Goal: Task Accomplishment & Management: Manage account settings

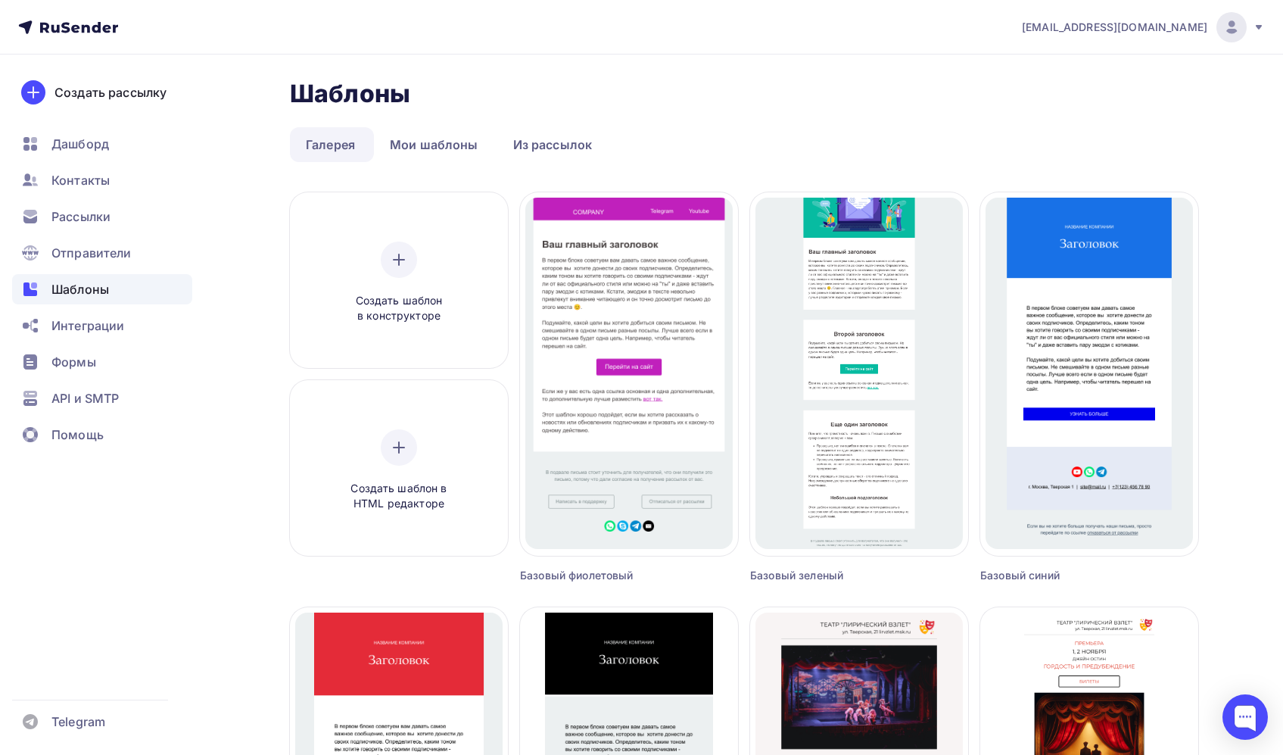
click at [889, 85] on div "Шаблоны Шаблоны" at bounding box center [744, 94] width 908 height 30
click at [834, 49] on nav "79617851032@ya.ru Аккаунт Тарифы Выйти Создать рассылку Дашборд Контакты Рассыл…" at bounding box center [641, 27] width 1283 height 54
click at [101, 220] on span "Рассылки" at bounding box center [80, 216] width 59 height 18
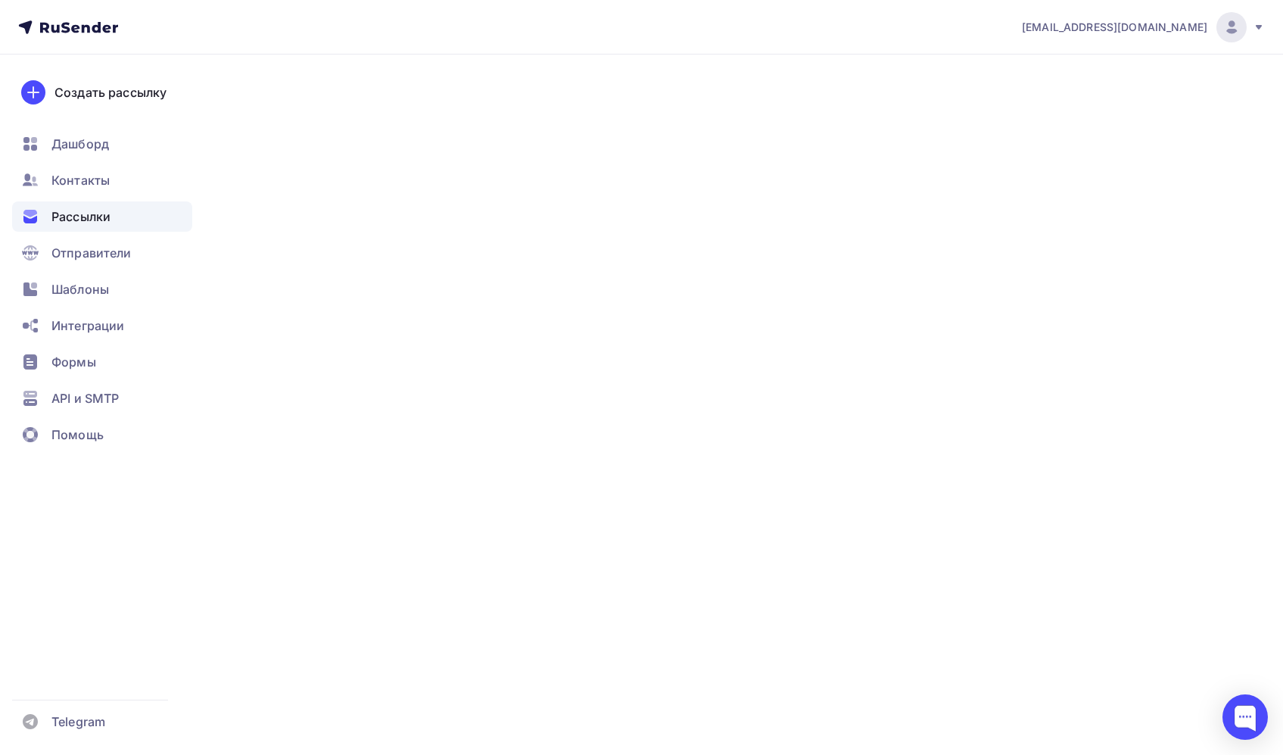
click at [82, 219] on span "Рассылки" at bounding box center [80, 216] width 59 height 18
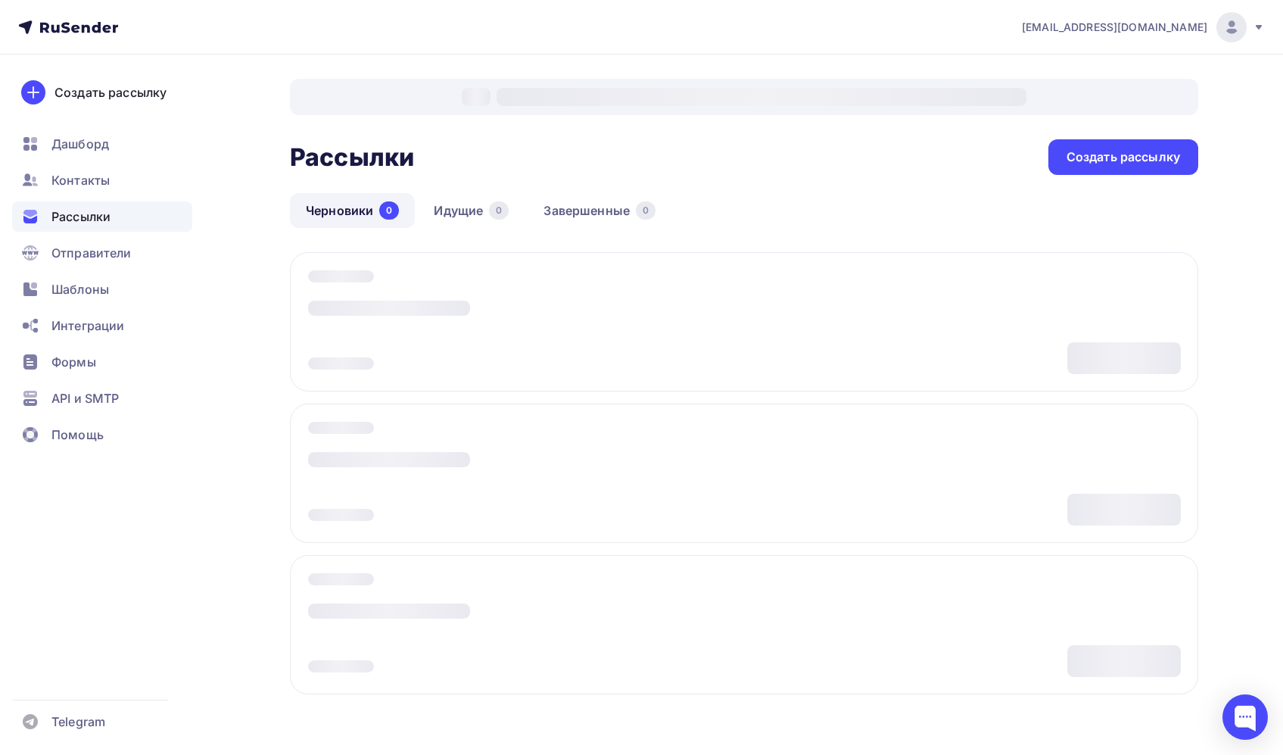
click at [279, 157] on div "Рассылки Рассылки Создать рассылку Черновики 0 Идущие 0 Завершенные 0 Черновики…" at bounding box center [641, 428] width 1240 height 749
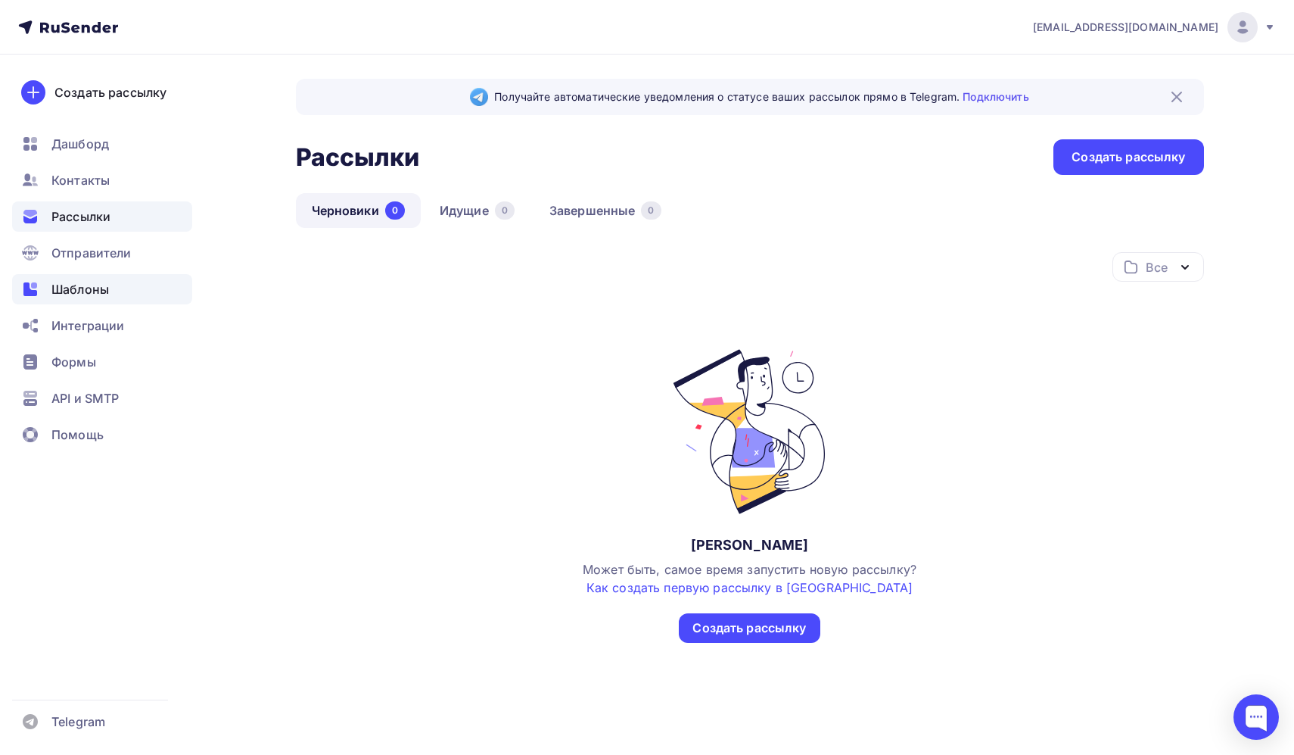
click at [76, 280] on span "Шаблоны" at bounding box center [80, 289] width 58 height 18
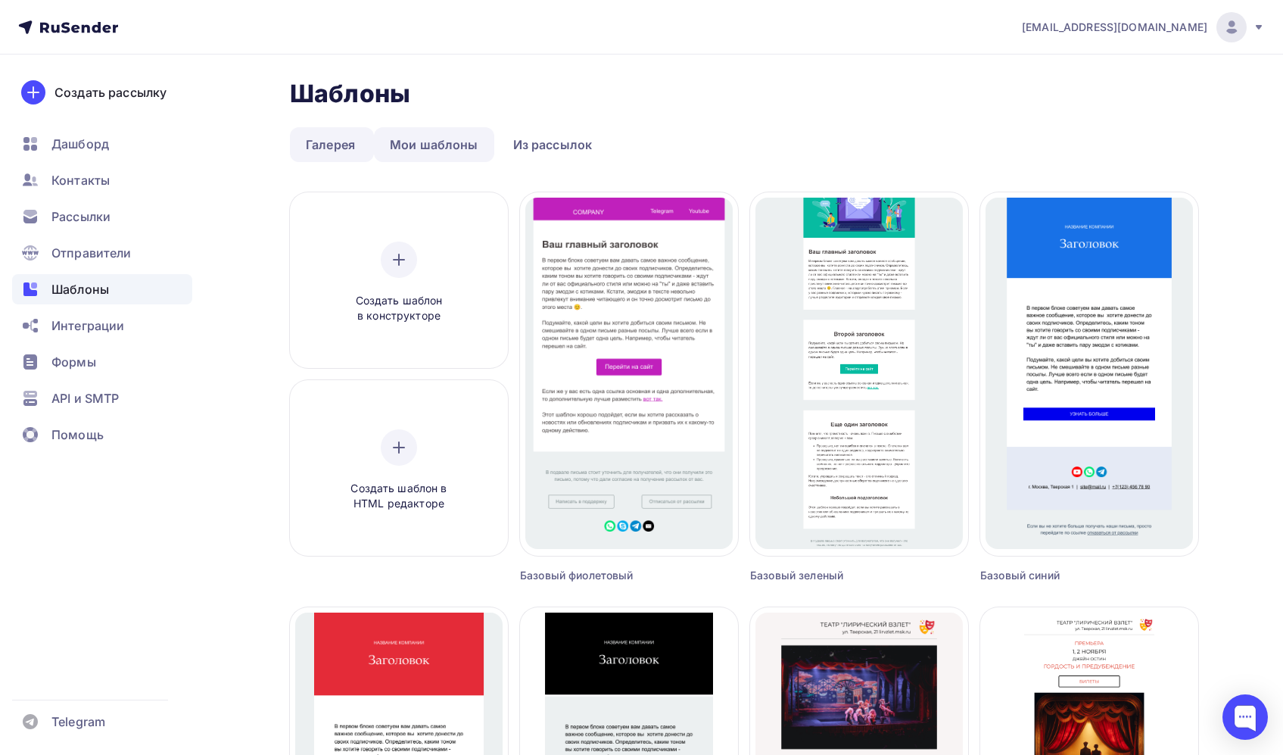
click at [434, 150] on link "Мои шаблоны" at bounding box center [434, 144] width 120 height 35
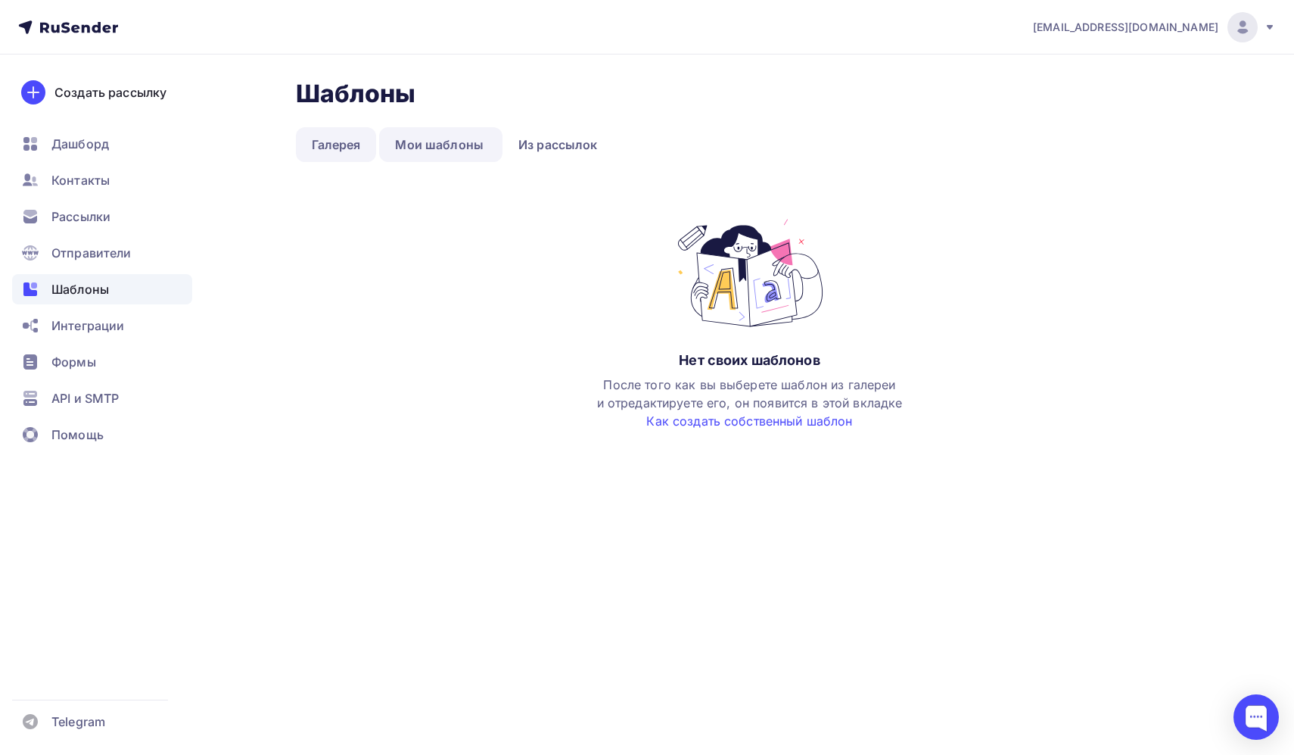
click at [351, 148] on link "Галерея" at bounding box center [336, 144] width 81 height 35
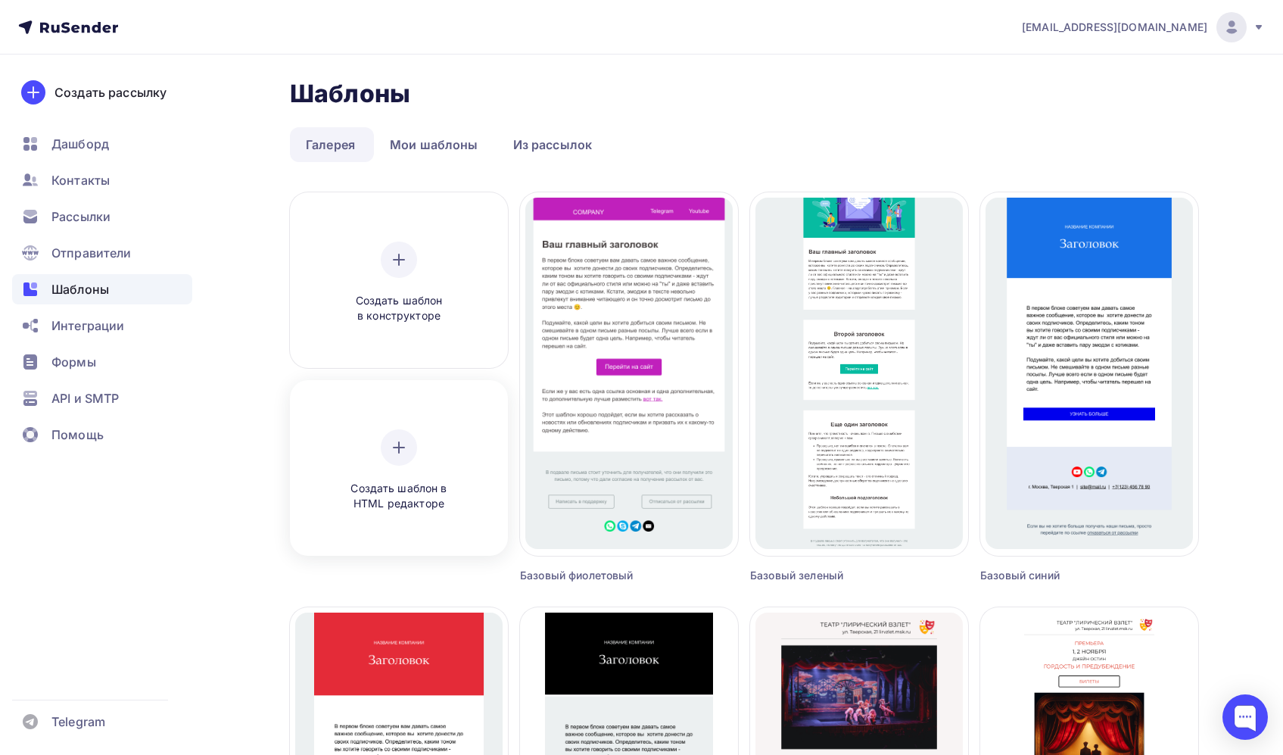
click at [376, 455] on div "Создать шаблон в HTML редакторе" at bounding box center [399, 470] width 144 height 82
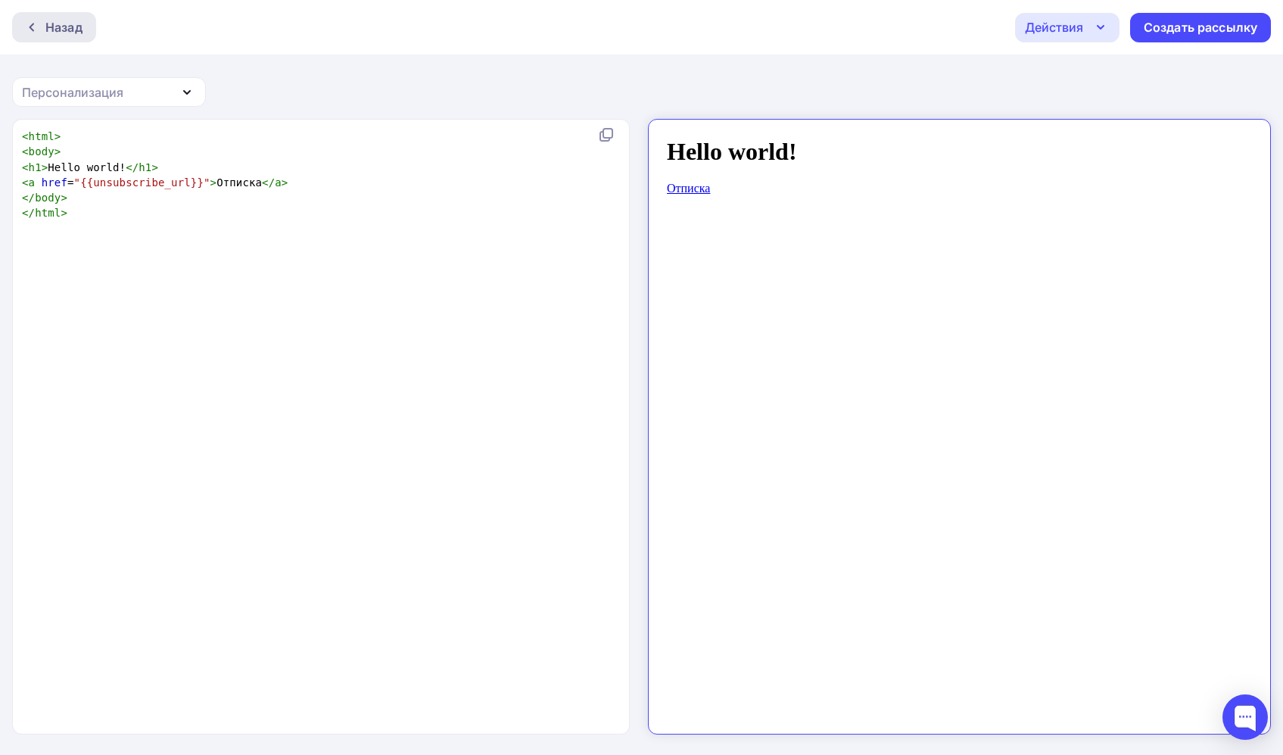
click at [75, 27] on div "Назад" at bounding box center [63, 27] width 37 height 18
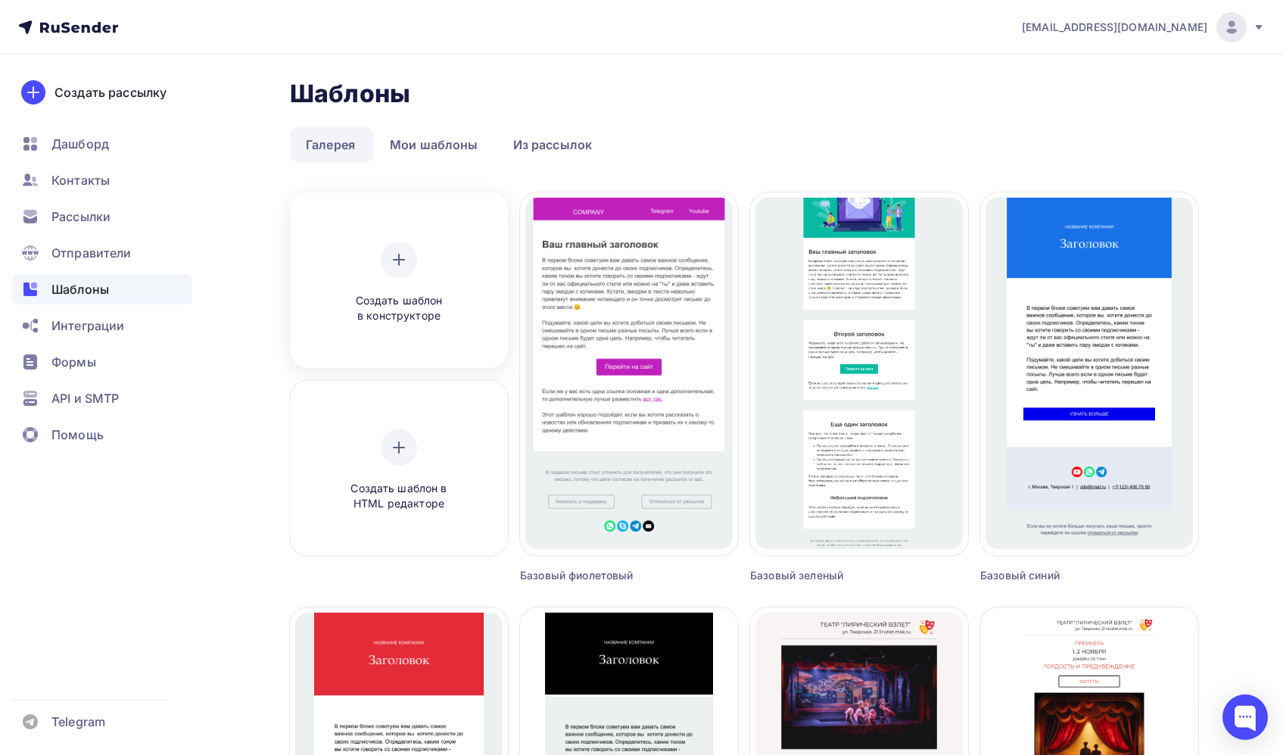
click at [463, 267] on div "Создать шаблон в конструкторе" at bounding box center [399, 282] width 144 height 82
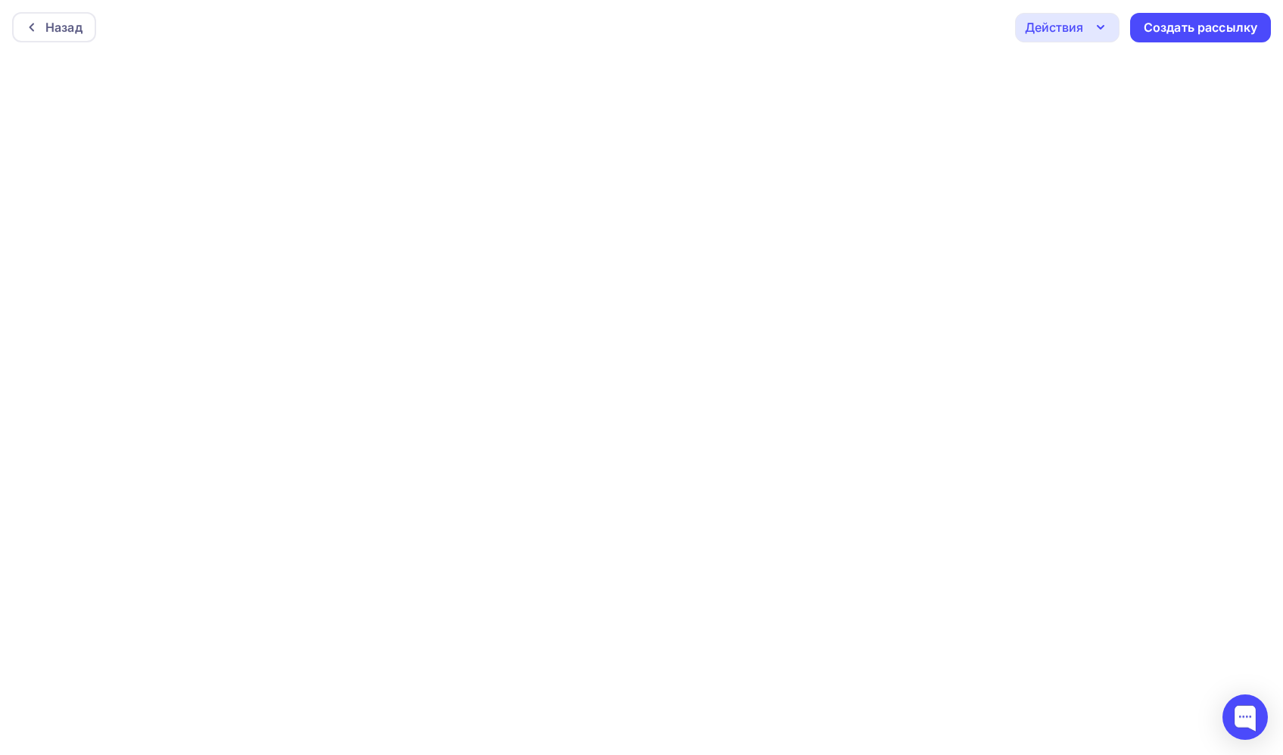
click at [1084, 29] on div "Действия" at bounding box center [1067, 28] width 104 height 30
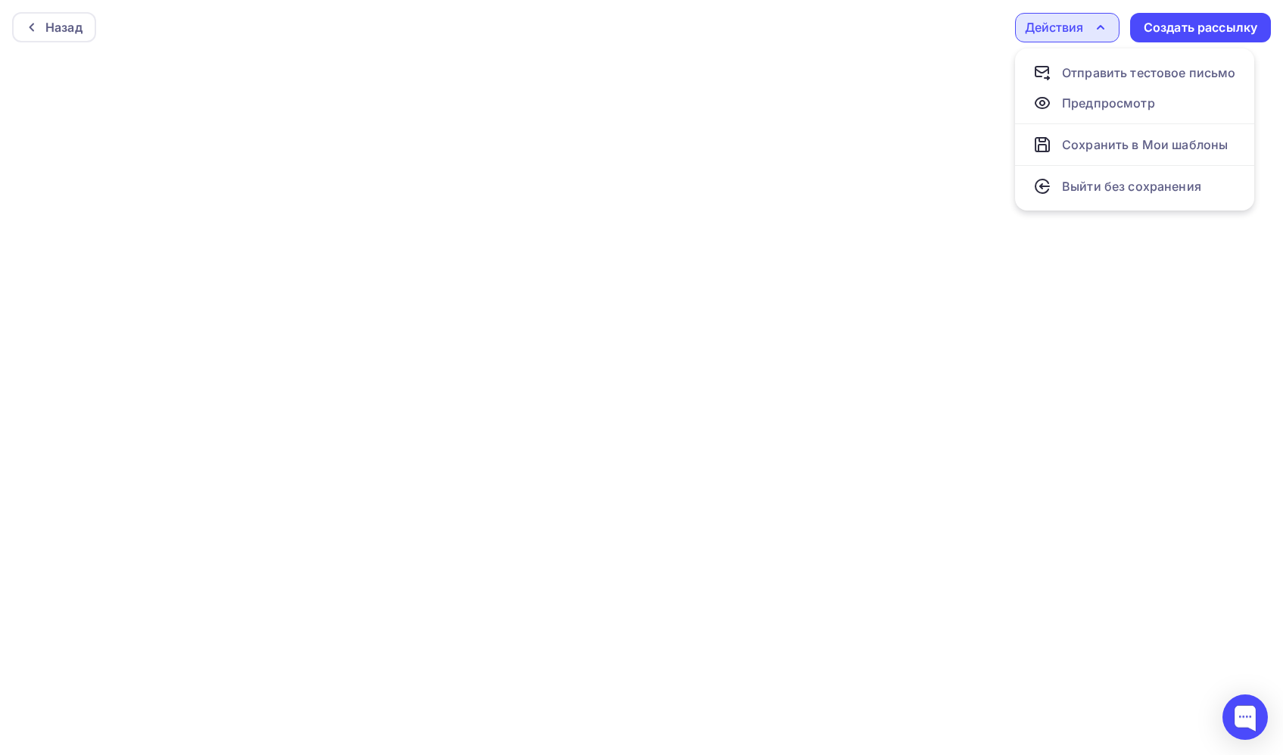
click at [921, 22] on div "Назад Действия Отправить тестовое письмо Предпросмотр Сохранить в Мои шаблоны В…" at bounding box center [641, 27] width 1283 height 54
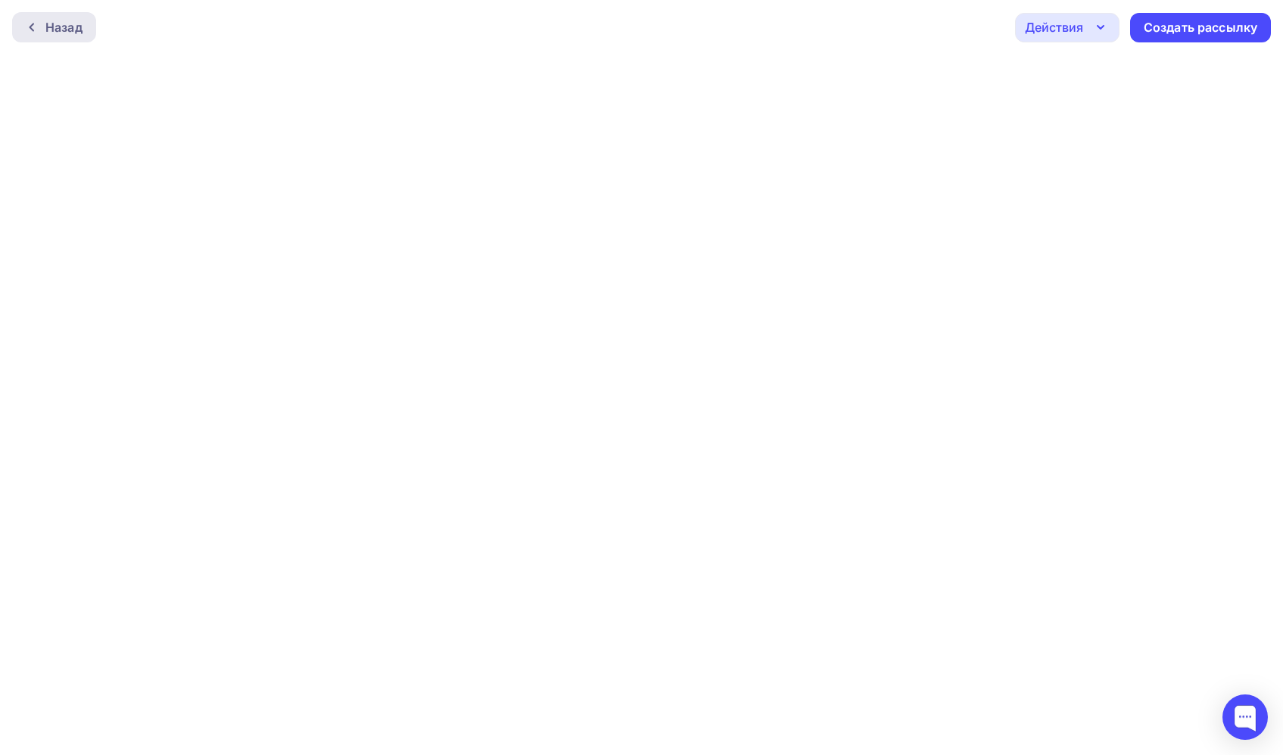
click at [79, 23] on div "Назад" at bounding box center [63, 27] width 37 height 18
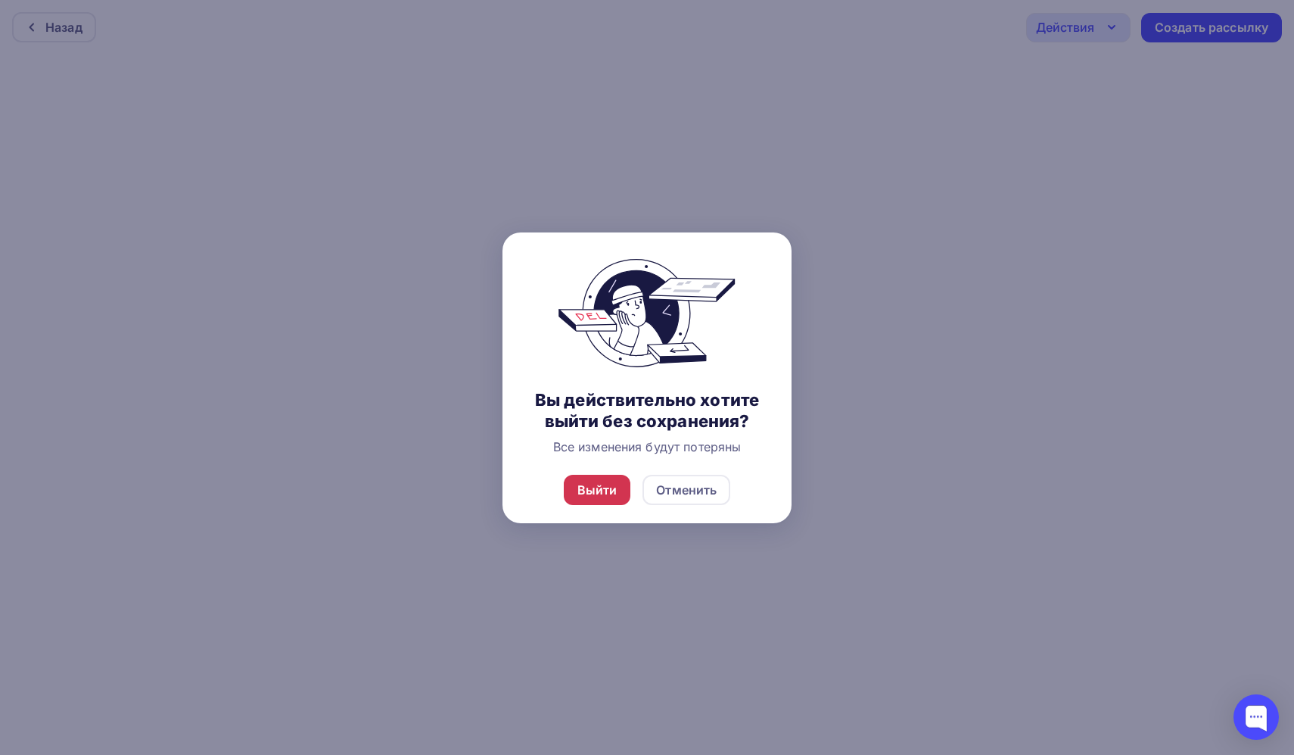
click at [593, 503] on div "Выйти" at bounding box center [597, 490] width 67 height 30
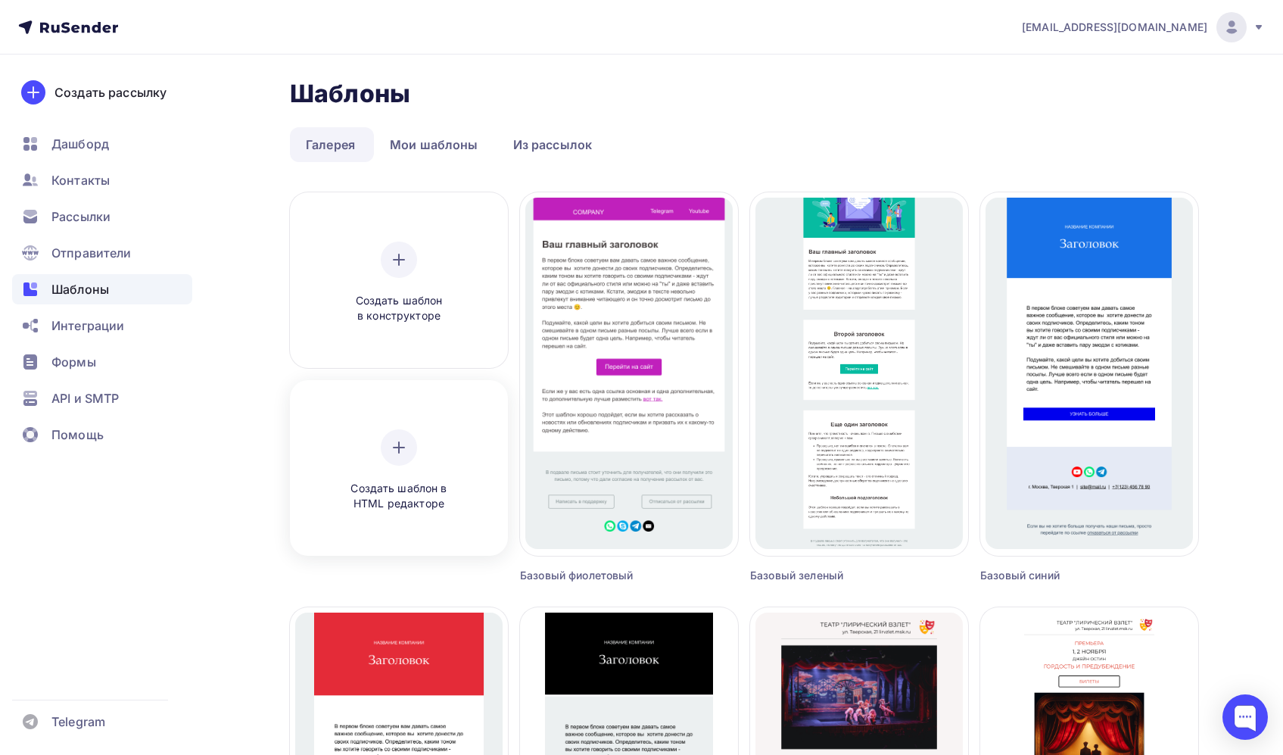
click at [405, 475] on div "Создать шаблон в HTML редакторе" at bounding box center [399, 470] width 144 height 82
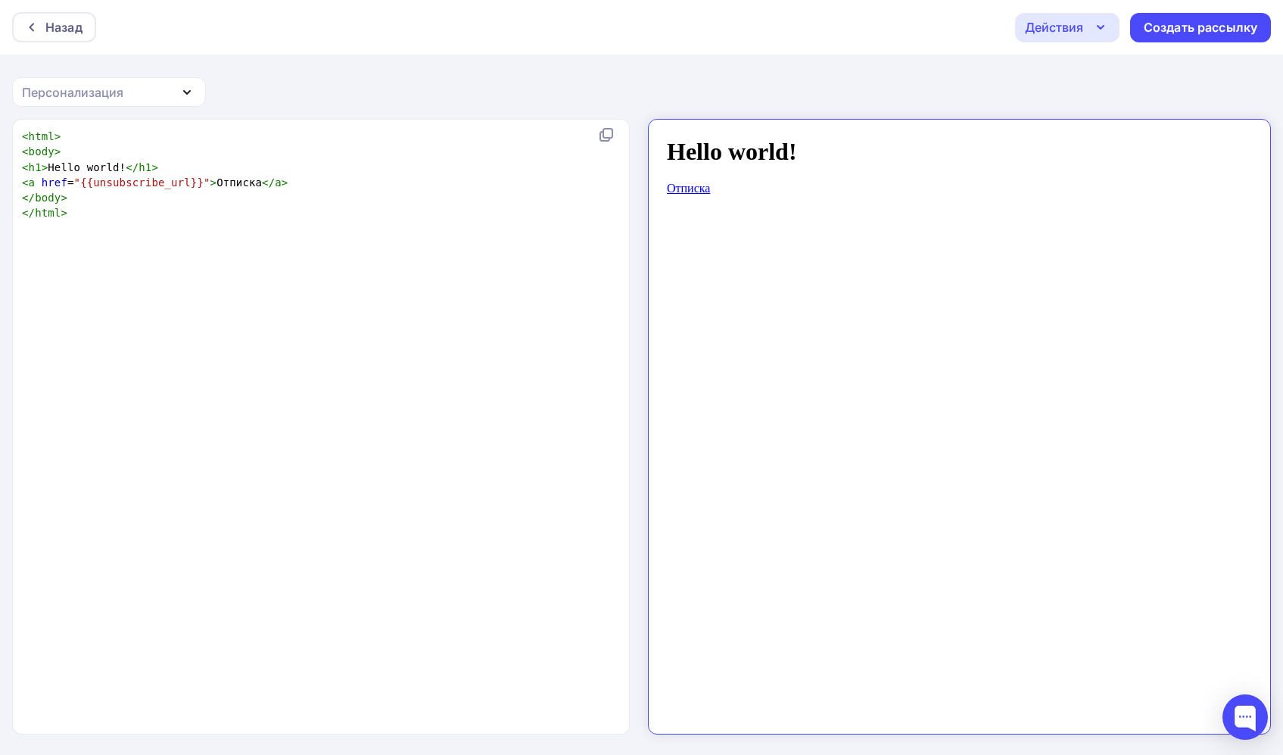
click at [443, 272] on div "xxxxxxxxxx < html > < body > < h1 > Hello world! </ h1 > < a href = "{{unsubscr…" at bounding box center [337, 446] width 636 height 640
type textarea "<html> <body> <h1>Hello world!</h1> <a href="{{unsubscribe_url}}">Отписка</a> <…"
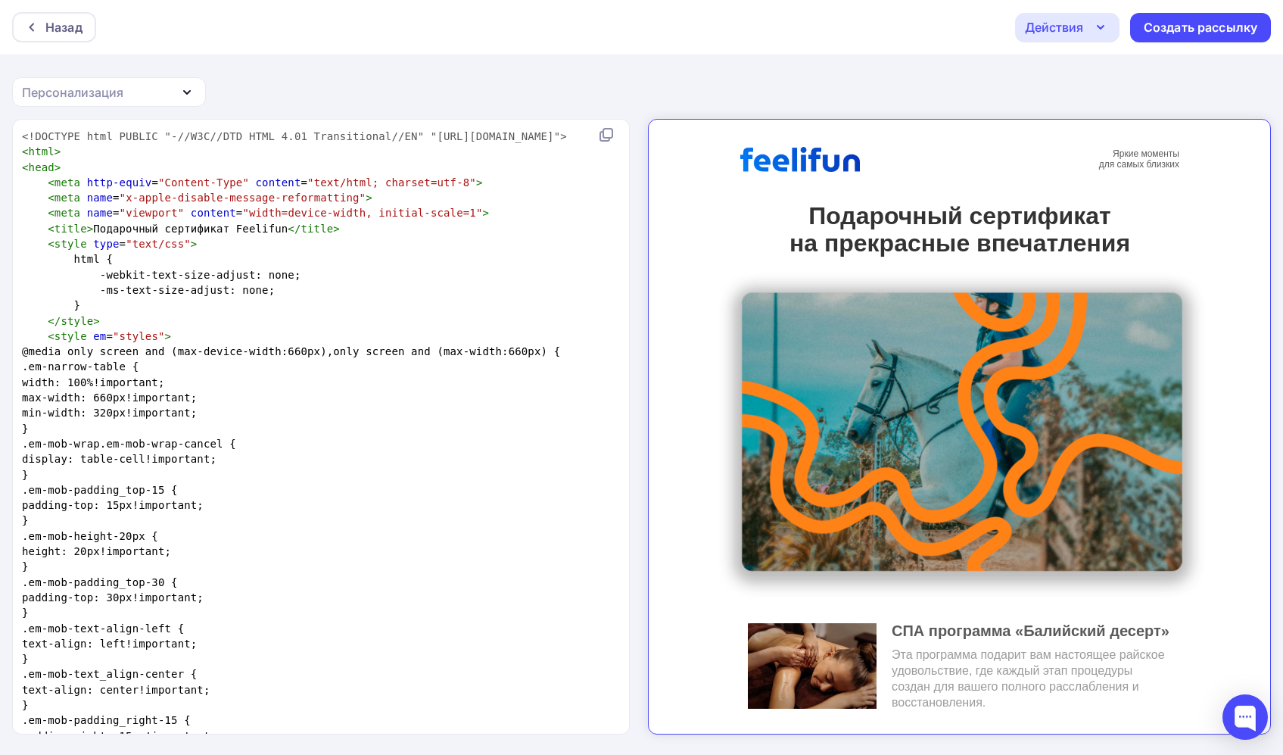
scroll to position [8914, 0]
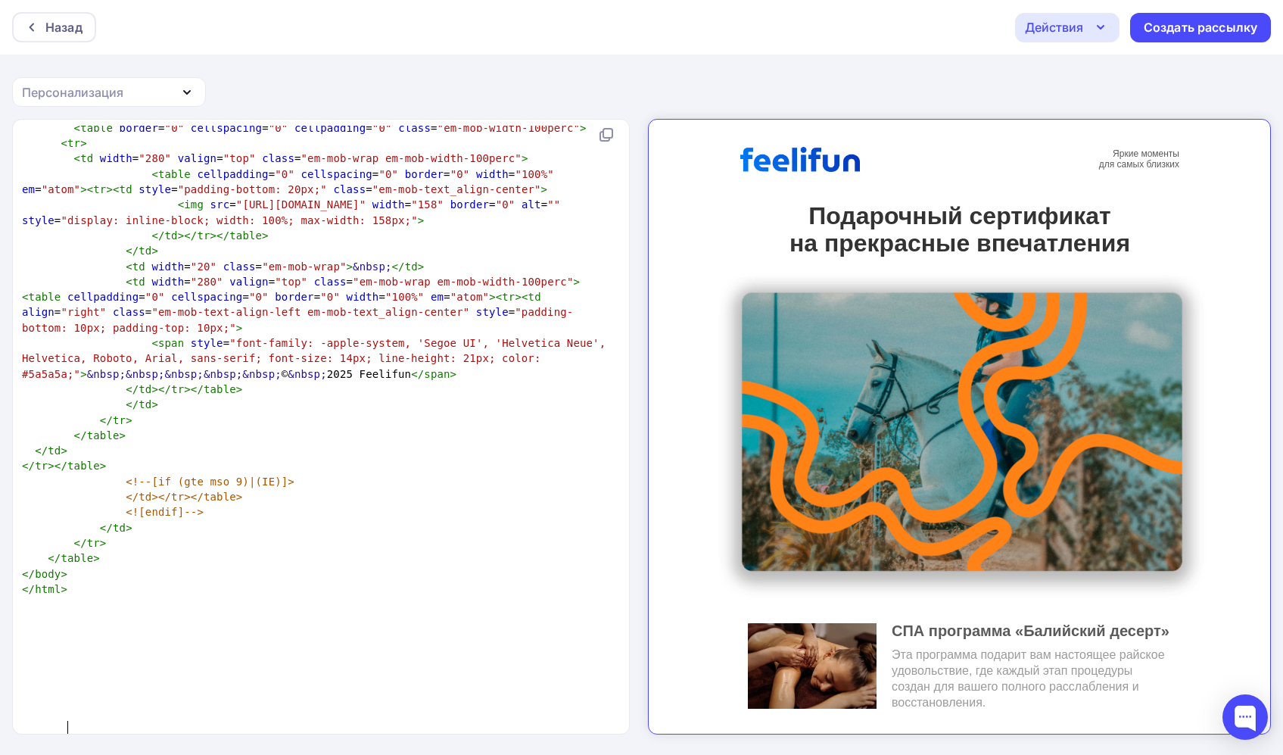
click at [480, 102] on div "Назад Действия Отправить тестовое письмо Сохранить в Мои шаблоны Выйти без сохр…" at bounding box center [641, 377] width 1283 height 755
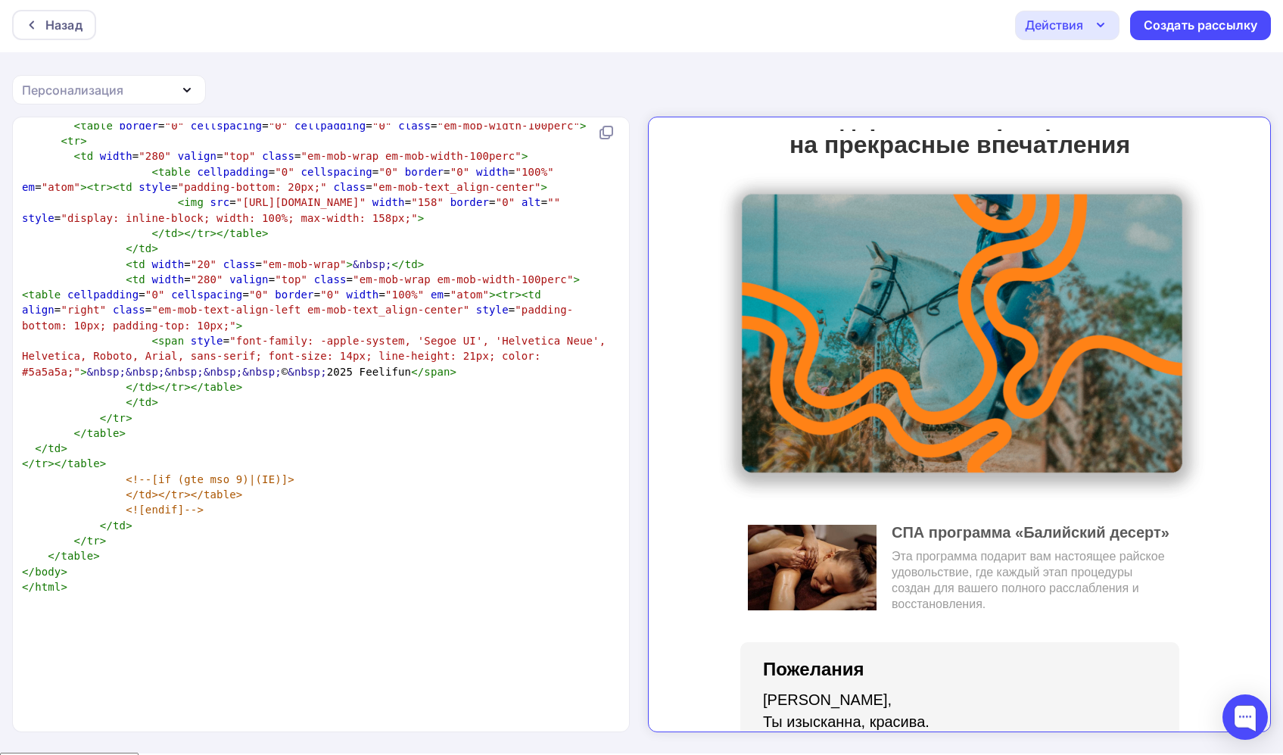
scroll to position [0, 0]
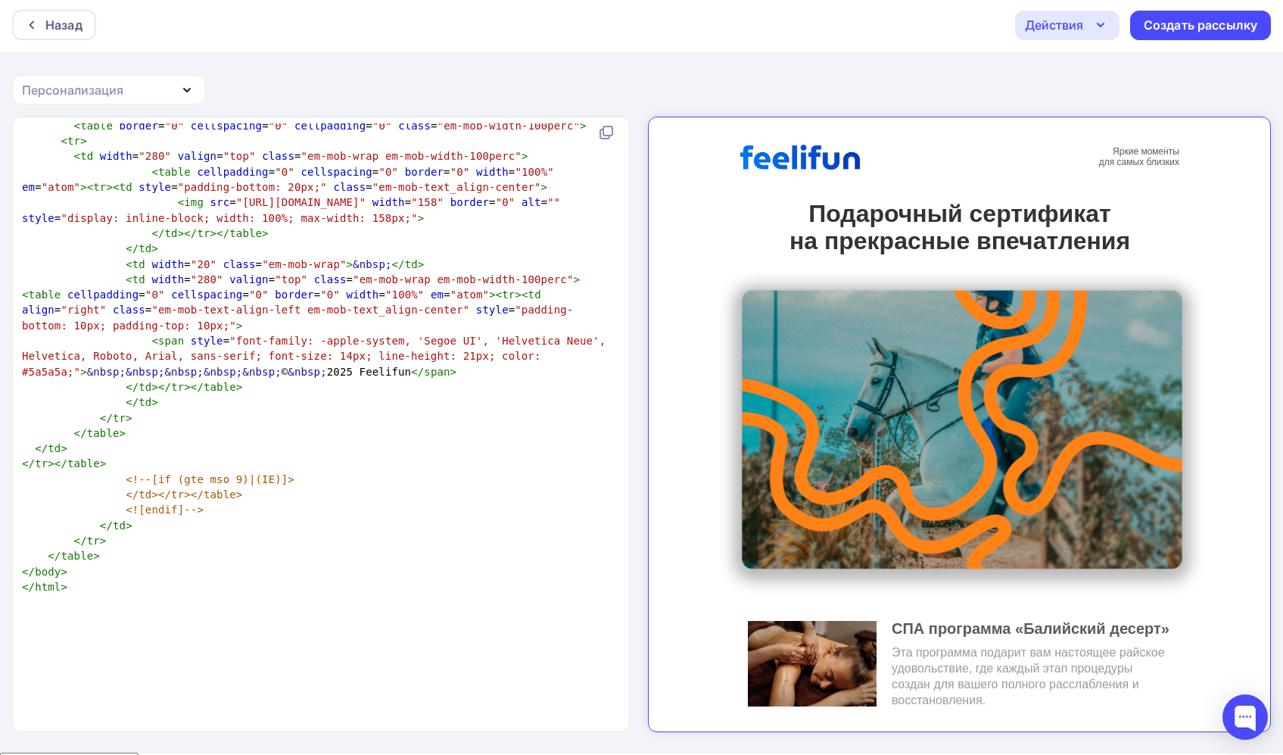
click at [1046, 46] on div "Назад Действия Отправить тестовое письмо Сохранить в Мои шаблоны Выйти без сохр…" at bounding box center [641, 25] width 1283 height 54
click at [1056, 30] on div "Действия" at bounding box center [1054, 25] width 58 height 18
click at [949, 70] on div "Назад Действия Отправить тестовое письмо Сохранить в Мои шаблоны Выйти без сохр…" at bounding box center [641, 375] width 1283 height 755
click at [420, 148] on pre "< tr >" at bounding box center [318, 140] width 598 height 15
type textarea "<!DOCTYPE html PUBLIC "-//W3C//DTD HTML 4.01 Transitional//EN" "http://www.w3.o…"
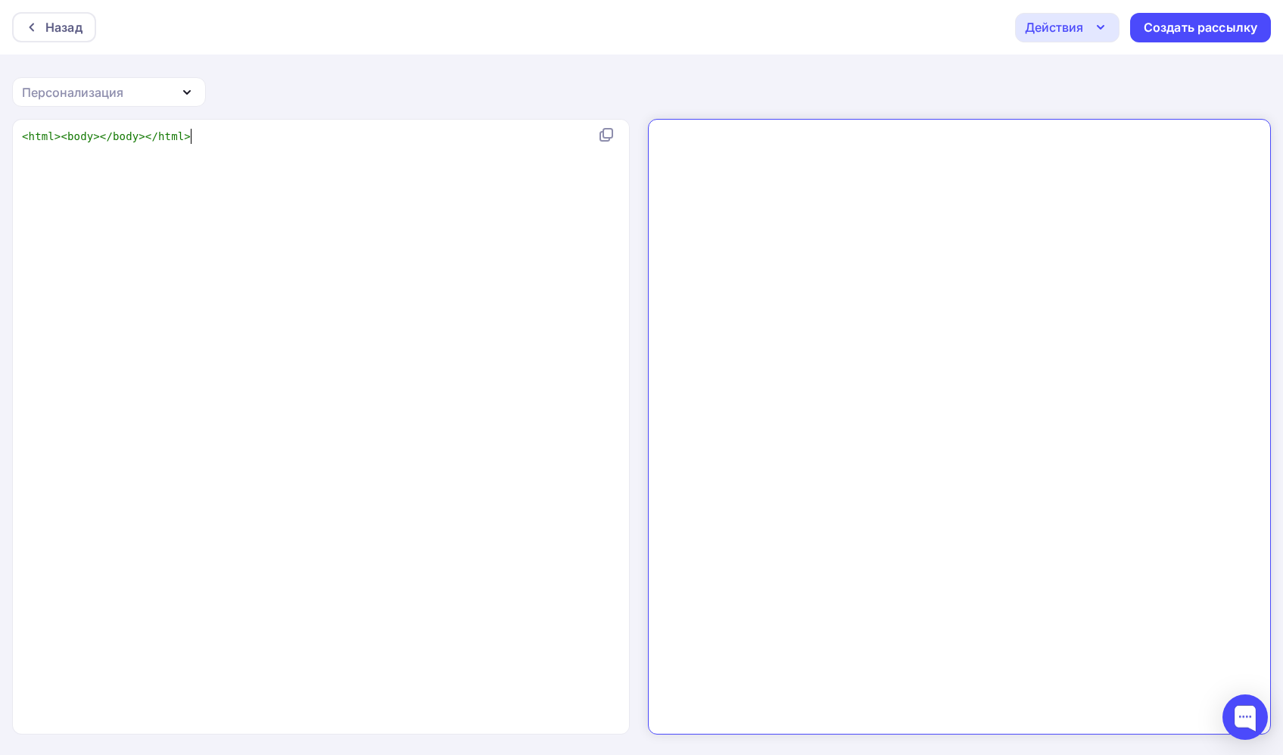
click at [444, 275] on div "x < html >< body ></ body ></ html > < table cellpadding = "0" cellspacing = "0…" at bounding box center [337, 446] width 636 height 640
type textarea "<html><body></body></html>"
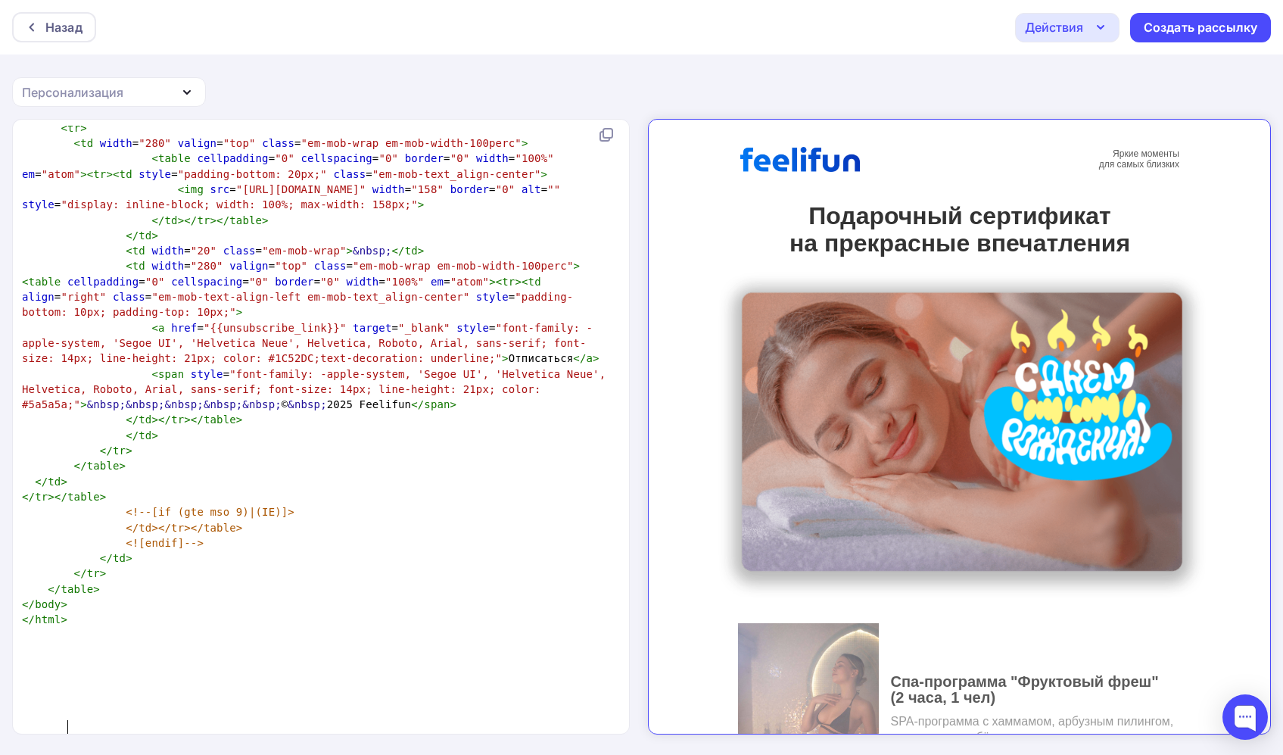
click at [1098, 32] on icon "button" at bounding box center [1100, 27] width 18 height 18
click at [1103, 117] on div "Сохранить в Мои шаблоны" at bounding box center [1145, 114] width 166 height 18
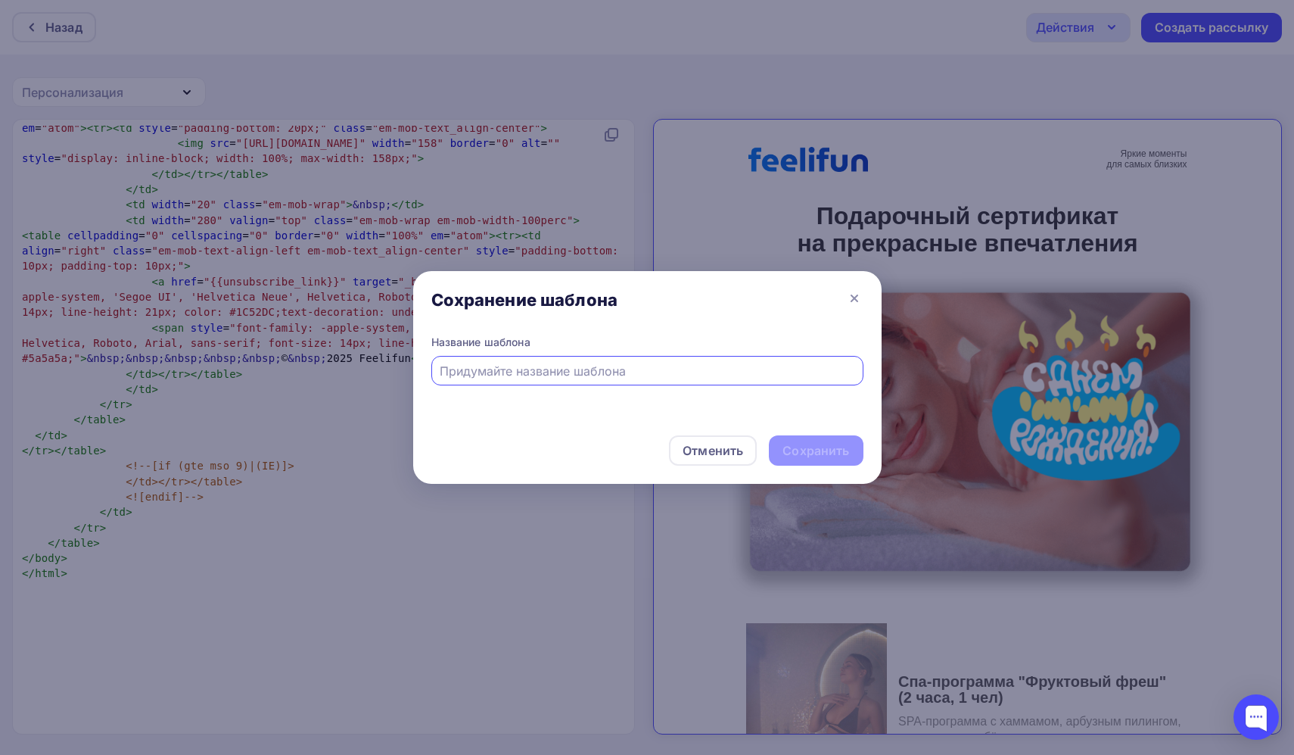
click at [566, 367] on input "text" at bounding box center [647, 371] width 415 height 18
type input "Сертификат"
click at [816, 456] on div "Сохранить" at bounding box center [816, 450] width 67 height 17
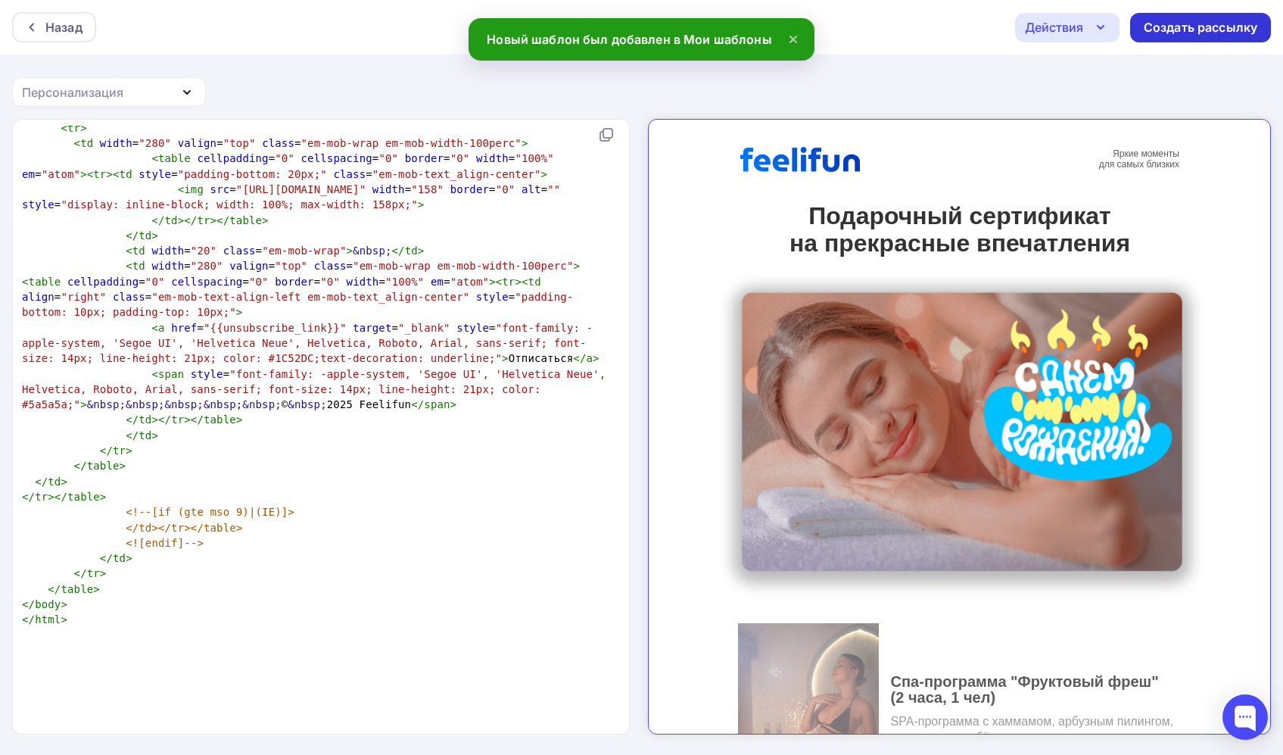
click at [1158, 19] on div "Создать рассылку" at bounding box center [1201, 27] width 114 height 17
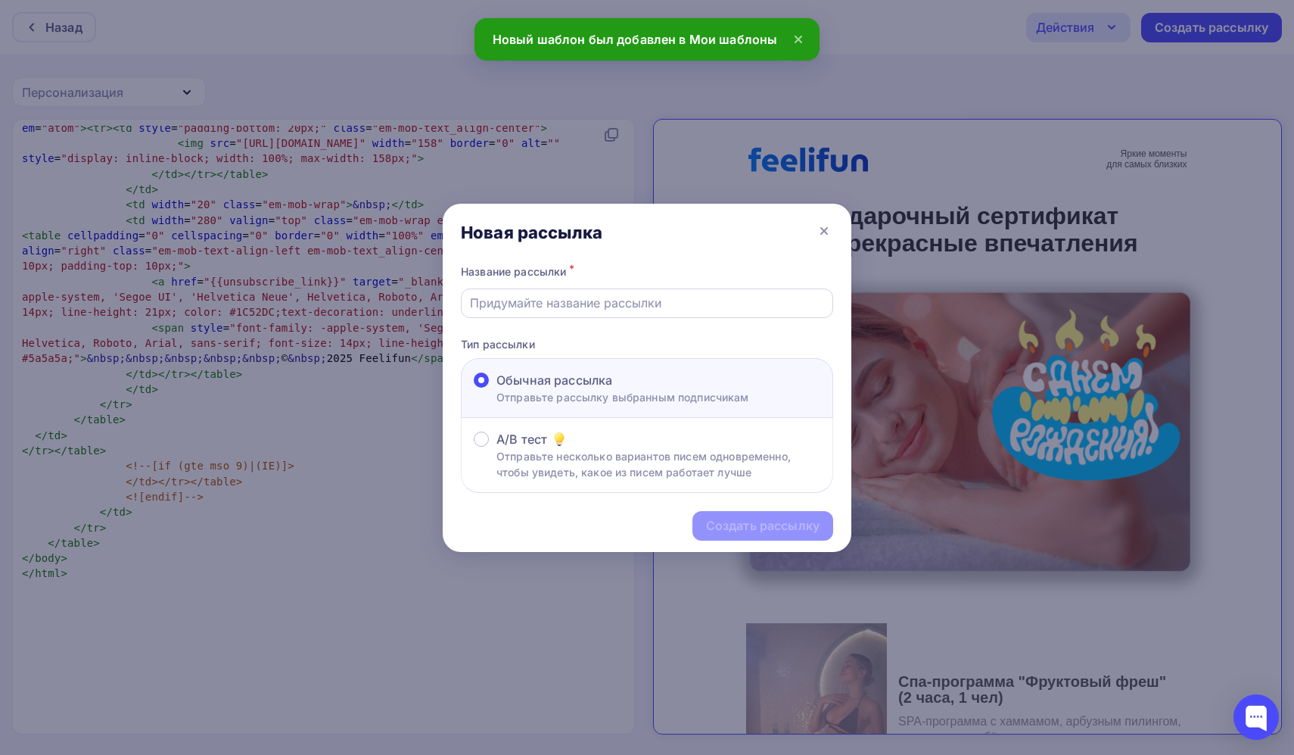
click at [566, 303] on input "text" at bounding box center [647, 303] width 355 height 18
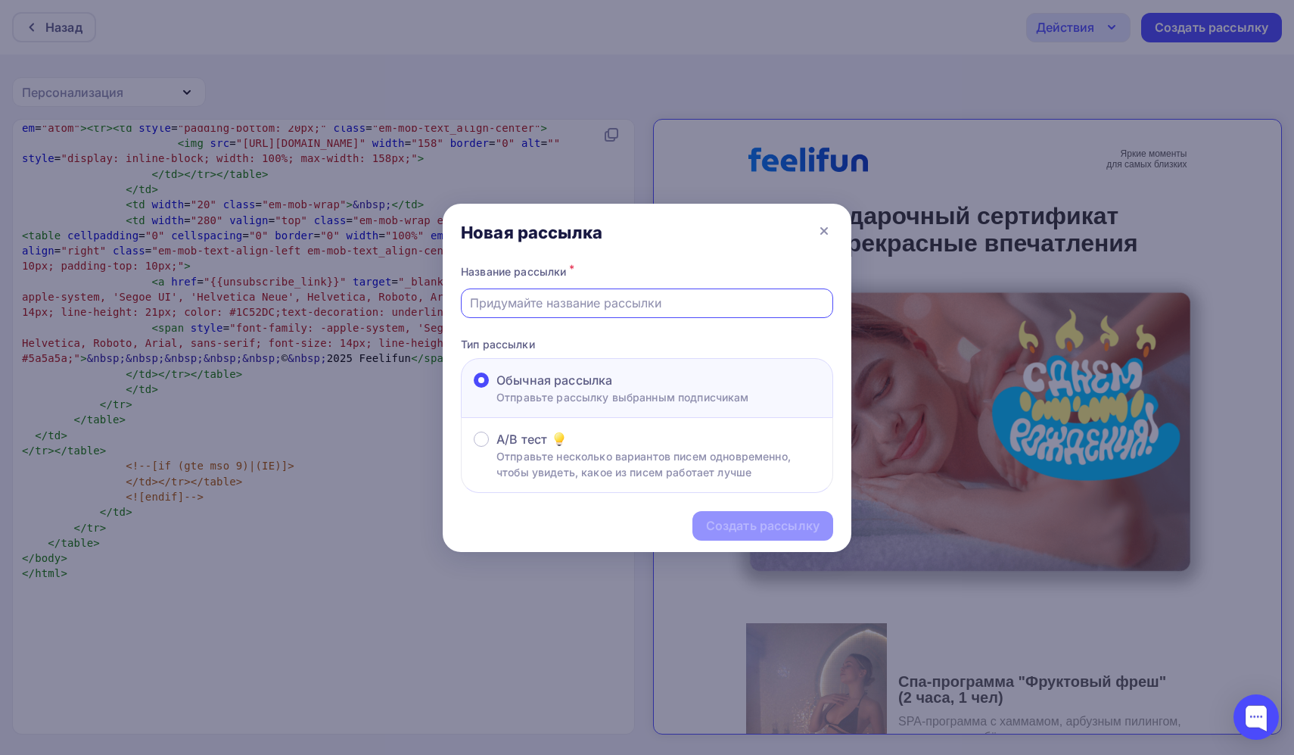
type input "з"
type input "Заказ 10345"
click at [743, 529] on div "Создать рассылку" at bounding box center [763, 525] width 114 height 17
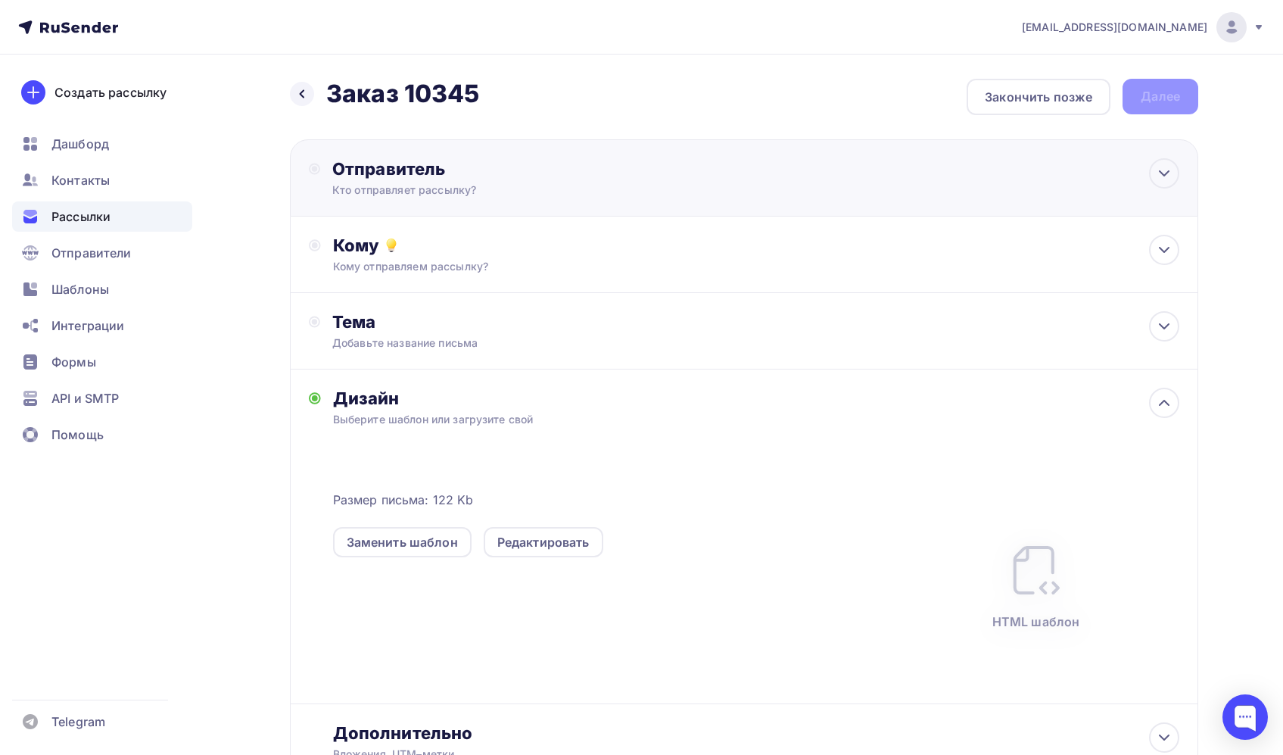
click at [419, 160] on div "Отправитель" at bounding box center [496, 168] width 328 height 21
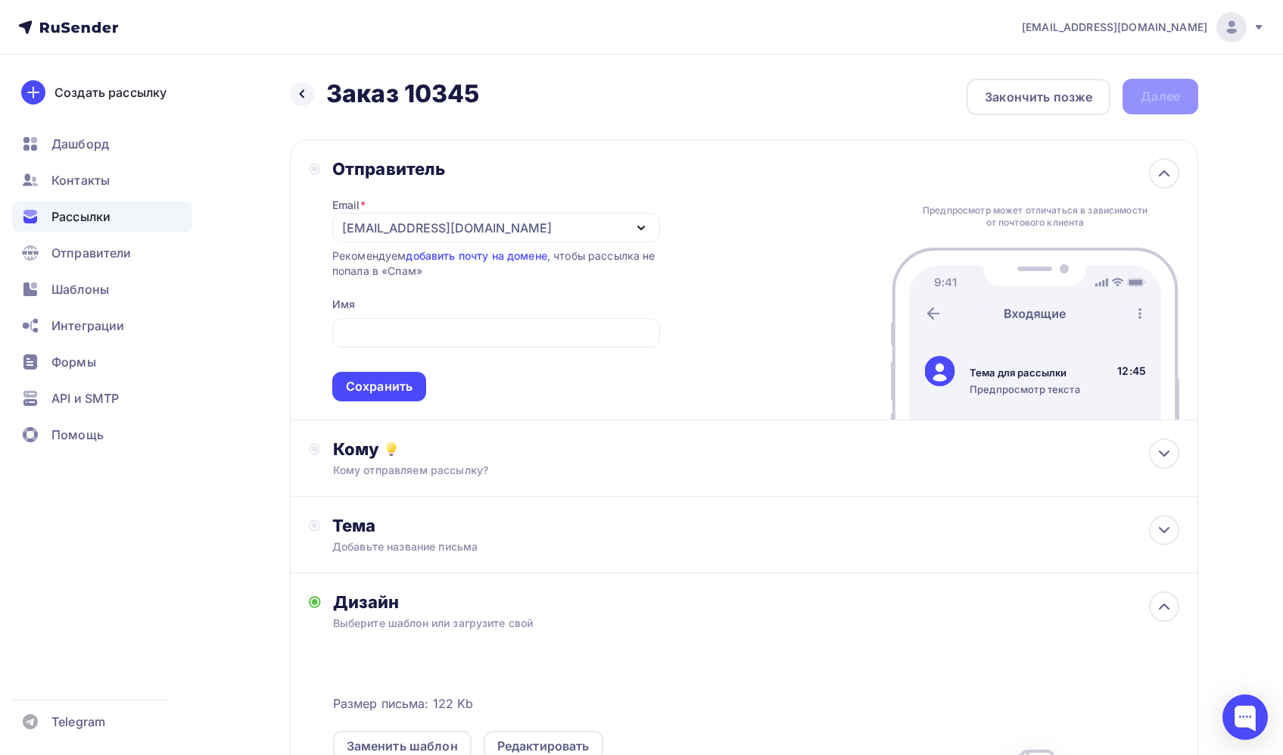
click at [559, 112] on div "Назад Заказ 10345 Заказ 10345 Закончить позже Далее" at bounding box center [744, 97] width 908 height 36
click at [428, 227] on div "[EMAIL_ADDRESS][DOMAIN_NAME]" at bounding box center [447, 228] width 210 height 18
click at [575, 50] on nav "79617851032@ya.ru Аккаунт Тарифы Выйти Создать рассылку Дашборд Контакты Рассыл…" at bounding box center [641, 27] width 1283 height 54
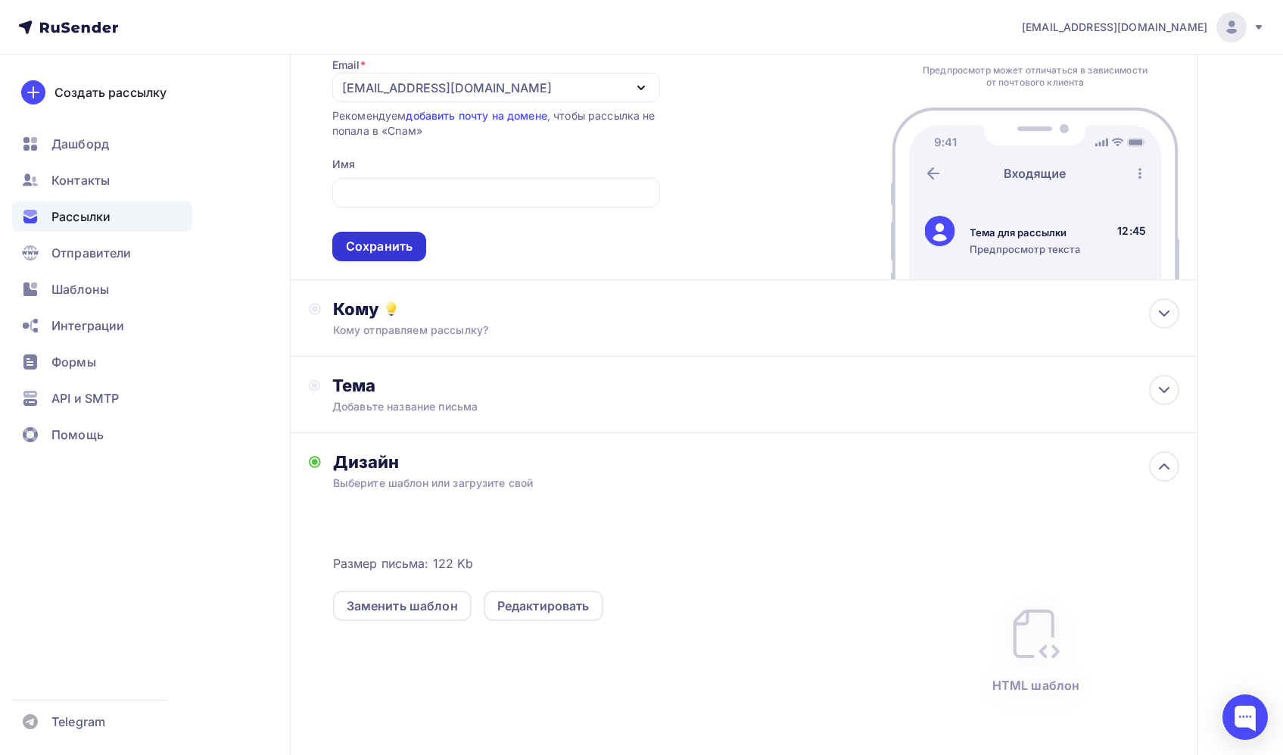
scroll to position [142, 0]
click at [426, 318] on div "Кому" at bounding box center [756, 307] width 846 height 21
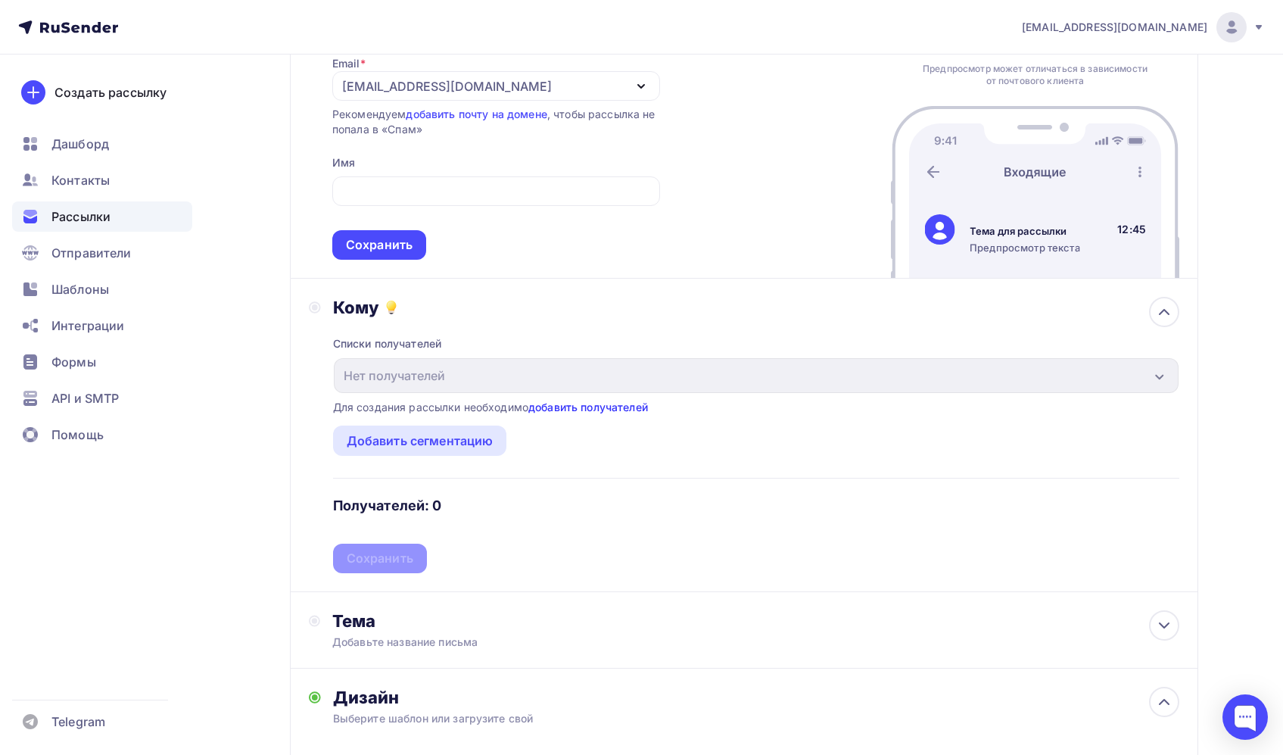
click at [586, 403] on link "добавить получателей" at bounding box center [588, 406] width 120 height 13
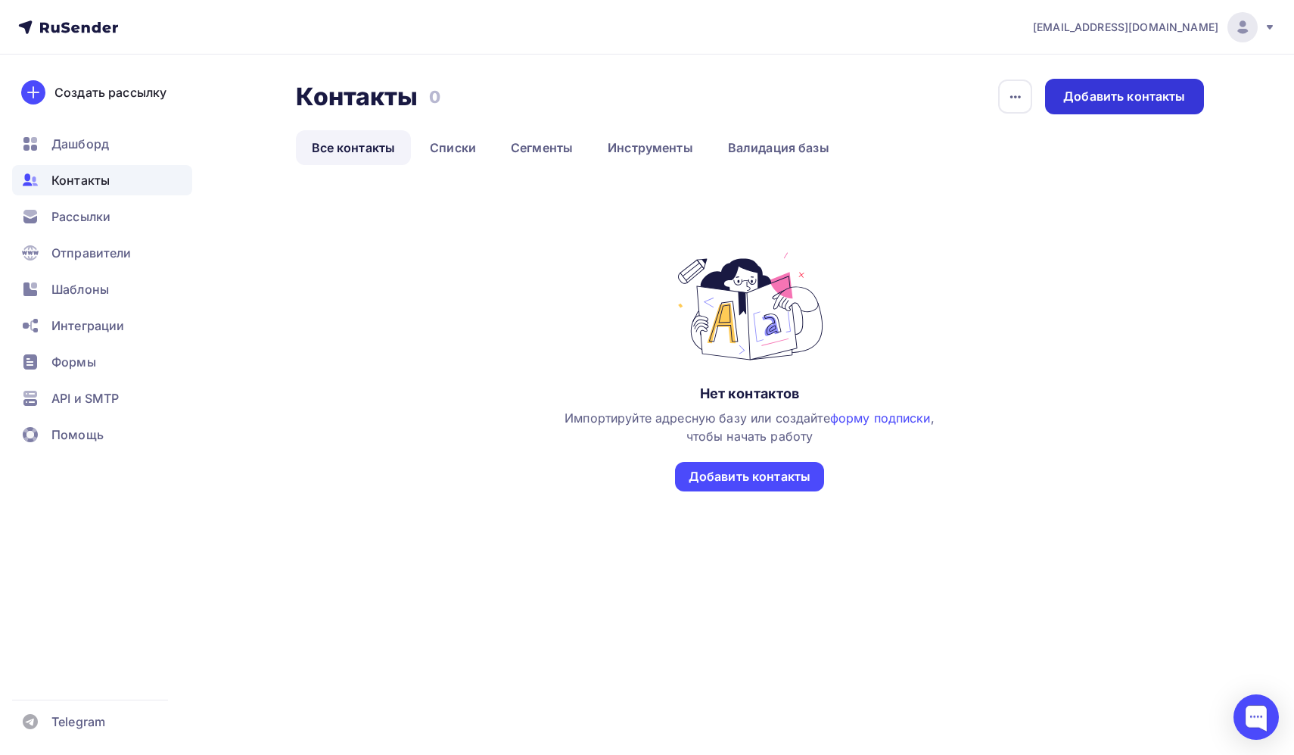
click at [1076, 102] on div "Добавить контакты" at bounding box center [1124, 96] width 122 height 17
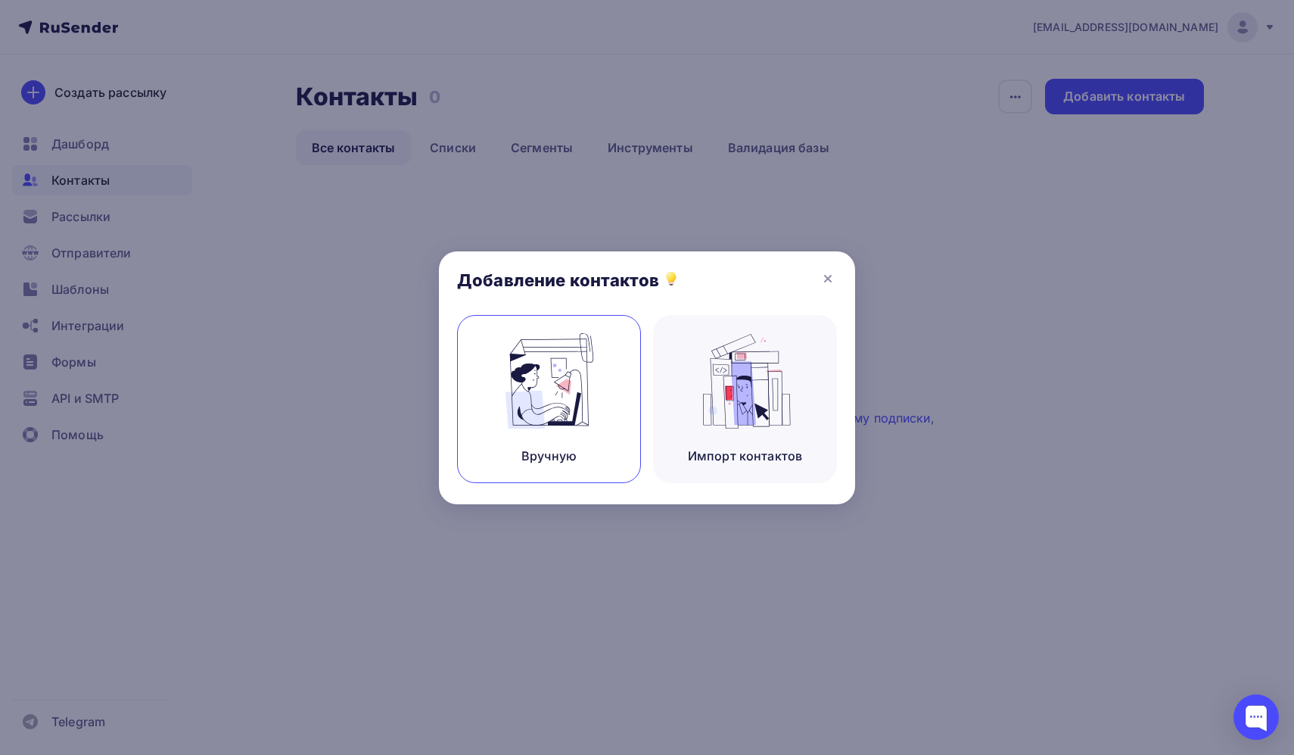
click at [583, 359] on img at bounding box center [549, 380] width 101 height 95
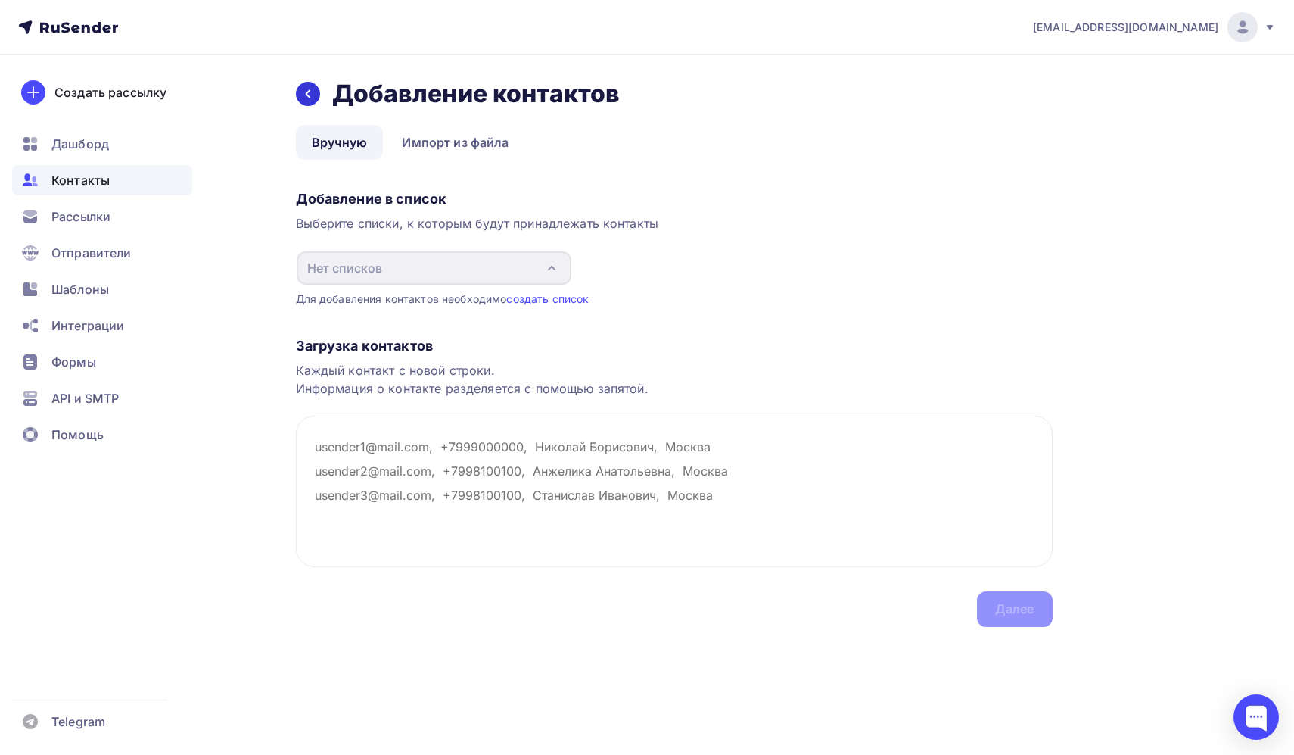
click at [316, 95] on div at bounding box center [308, 94] width 24 height 24
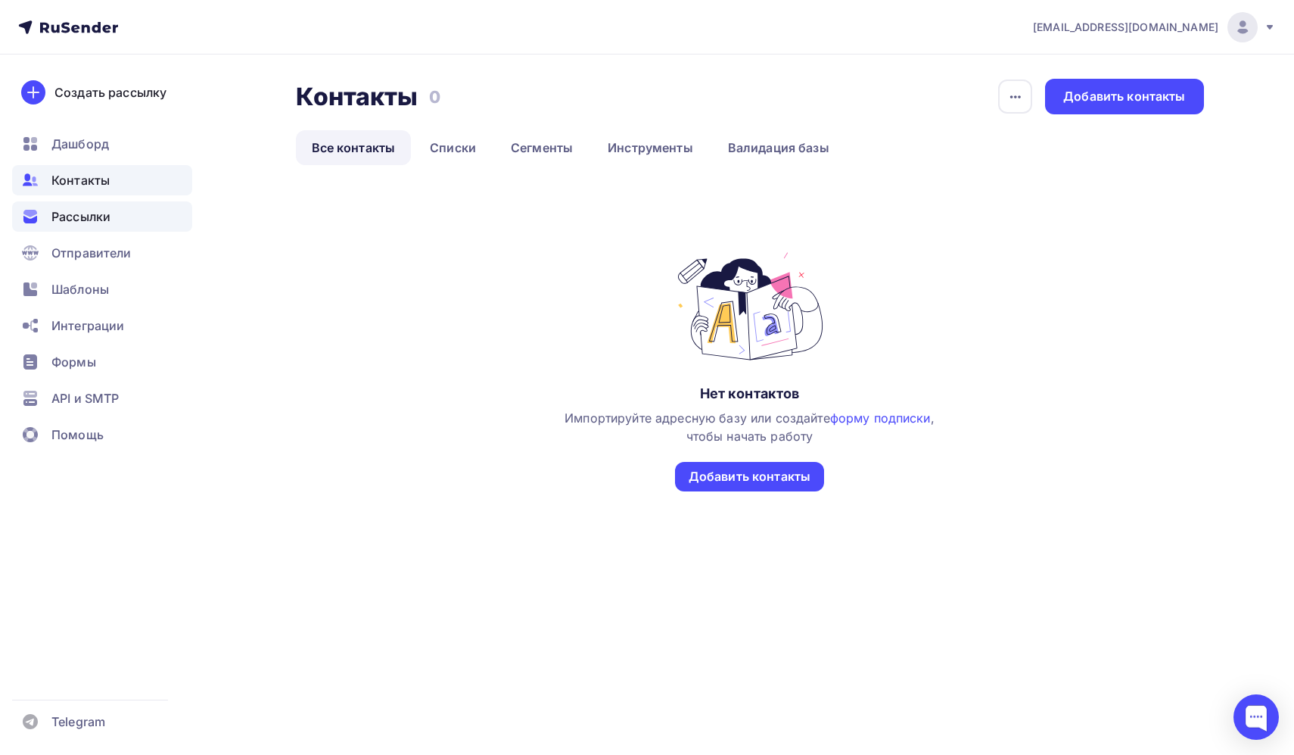
click at [85, 211] on span "Рассылки" at bounding box center [80, 216] width 59 height 18
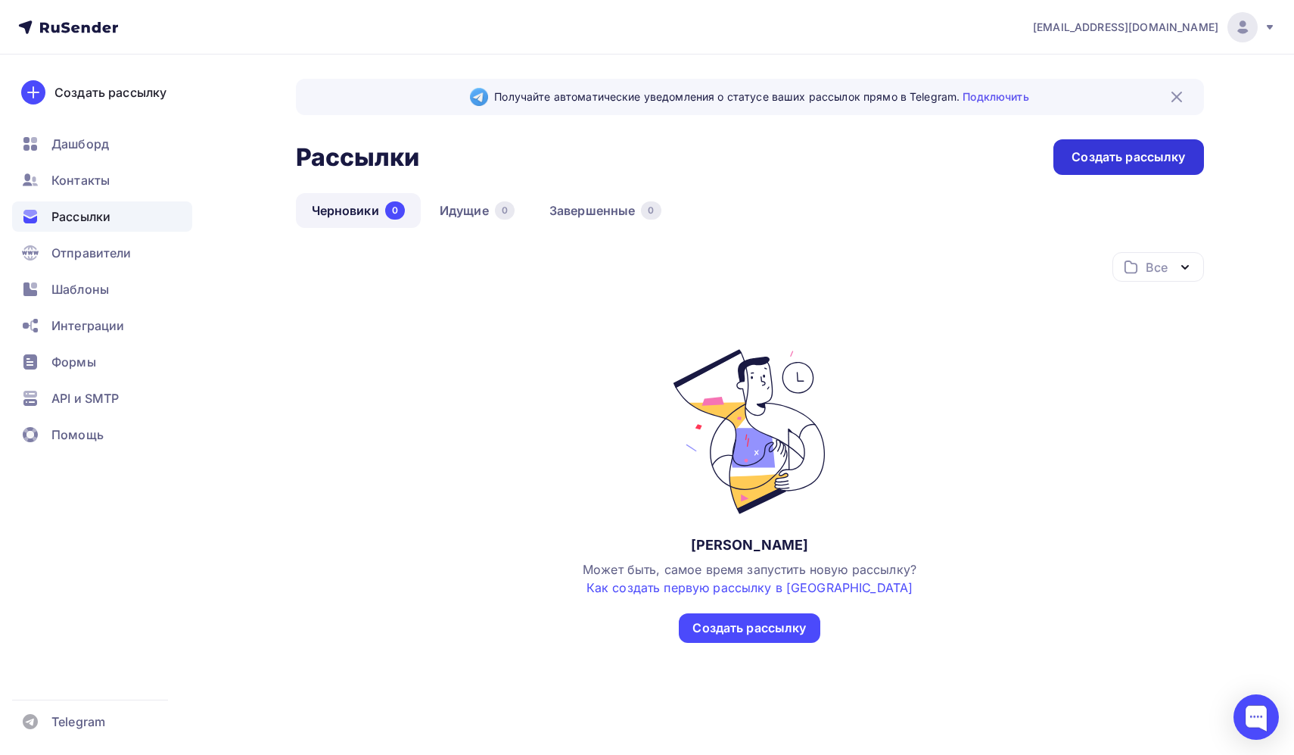
click at [1080, 158] on div "Создать рассылку" at bounding box center [1129, 156] width 114 height 17
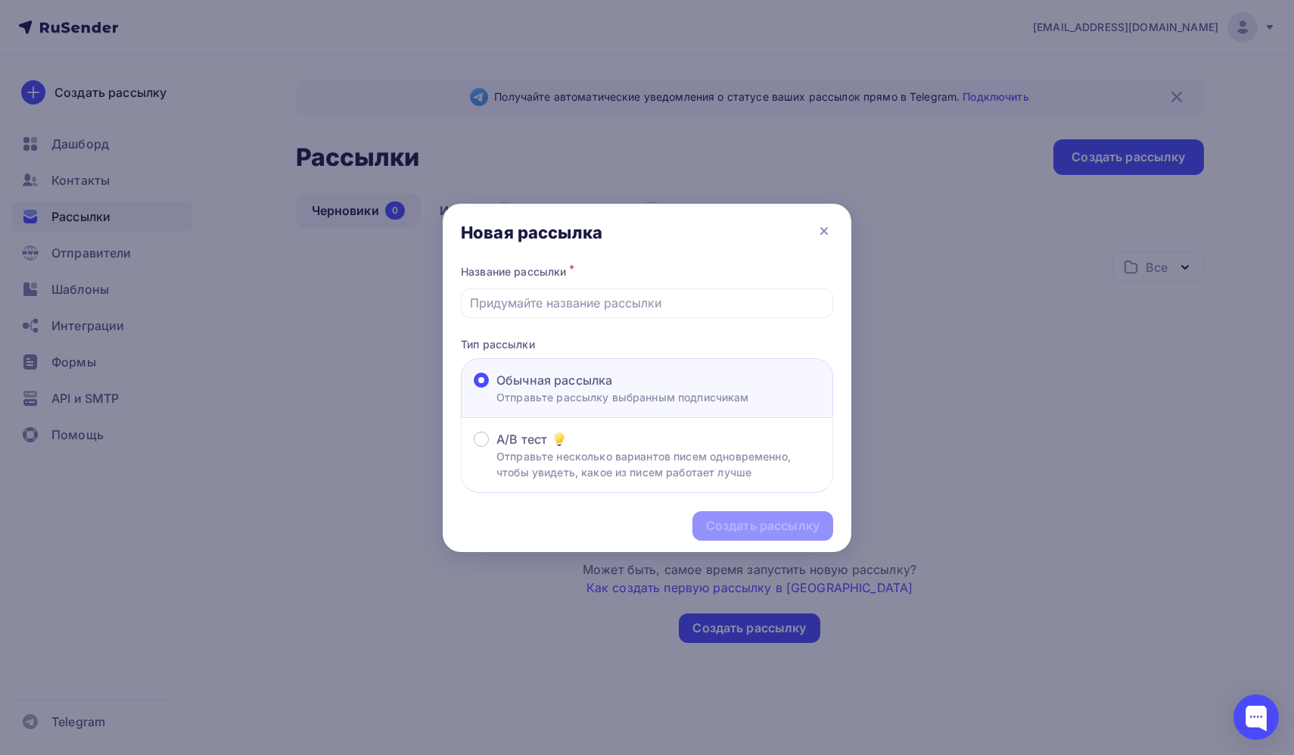
click at [585, 391] on p "Отправьте рассылку выбранным подписчикам" at bounding box center [622, 397] width 253 height 16
click at [496, 389] on input "Обычная рассылка Отправьте рассылку выбранным подписчикам" at bounding box center [496, 389] width 0 height 0
click at [619, 306] on input "text" at bounding box center [647, 303] width 355 height 18
type input "Заказ 10345"
click at [732, 534] on div "Создать рассылку" at bounding box center [763, 525] width 114 height 17
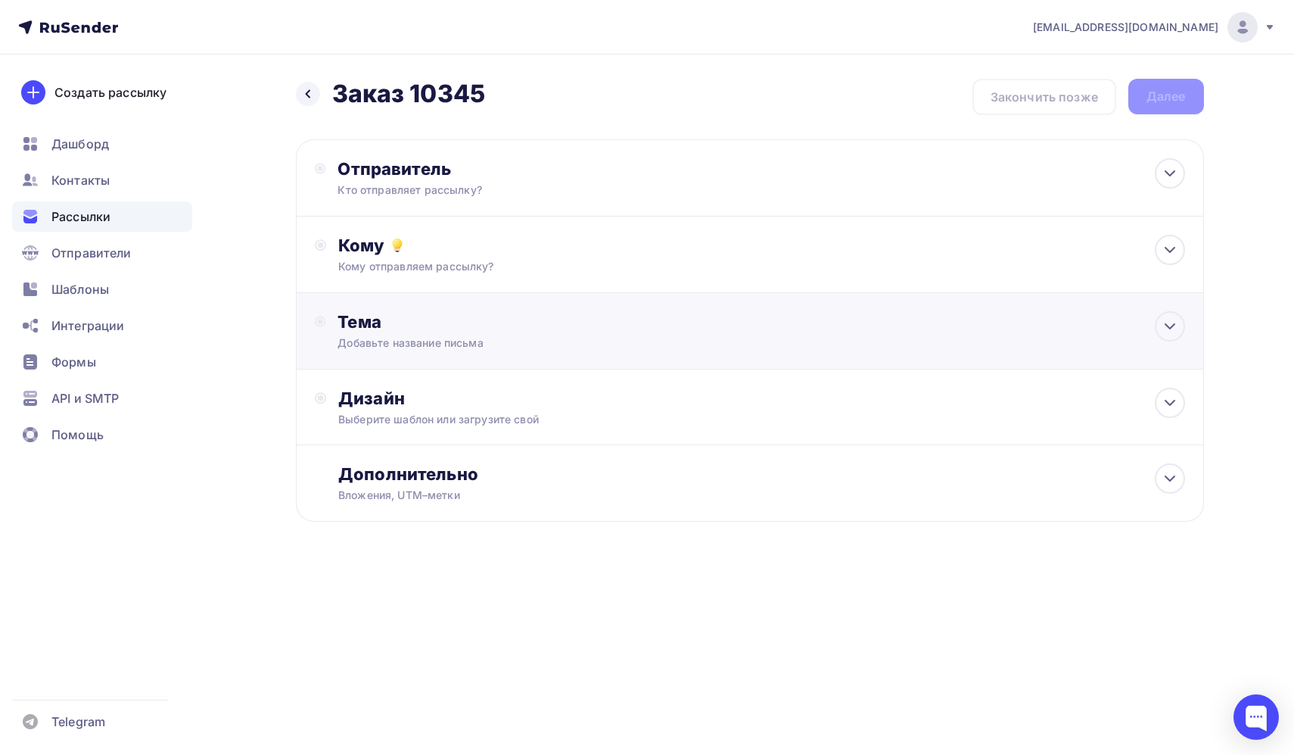
click at [400, 334] on div "Тема Добавьте название письма Тема * Рекомендуем использовать не более 150 симв…" at bounding box center [487, 330] width 299 height 39
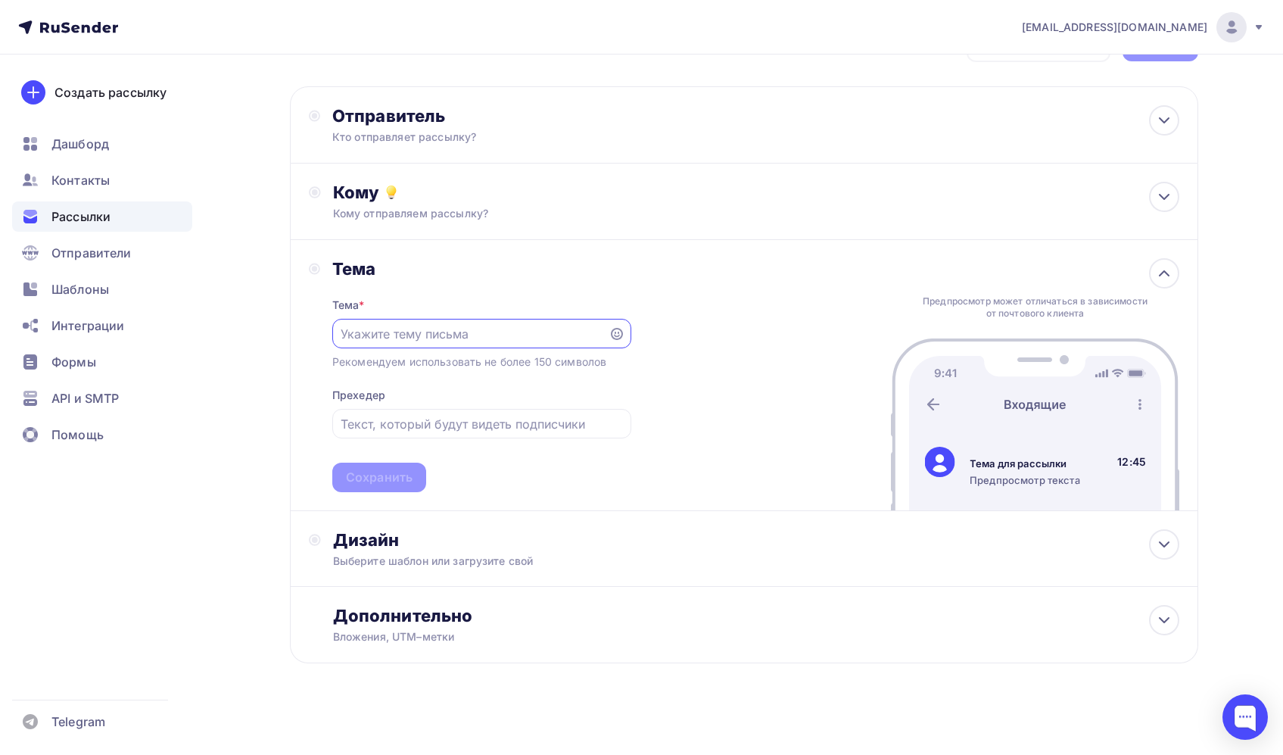
scroll to position [54, 0]
click at [385, 625] on div "Дополнительно" at bounding box center [756, 614] width 846 height 21
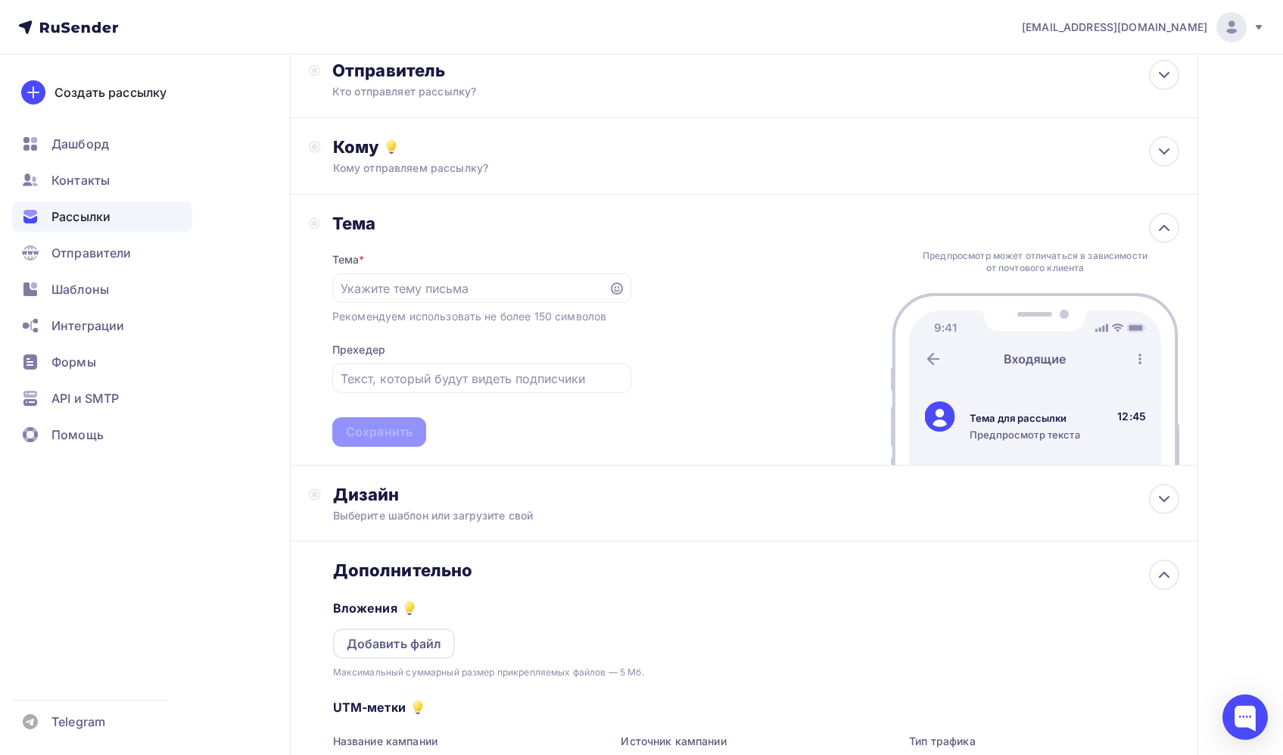
scroll to position [98, 0]
click at [428, 289] on input "text" at bounding box center [470, 289] width 259 height 18
click at [427, 224] on div "Тема" at bounding box center [481, 223] width 299 height 21
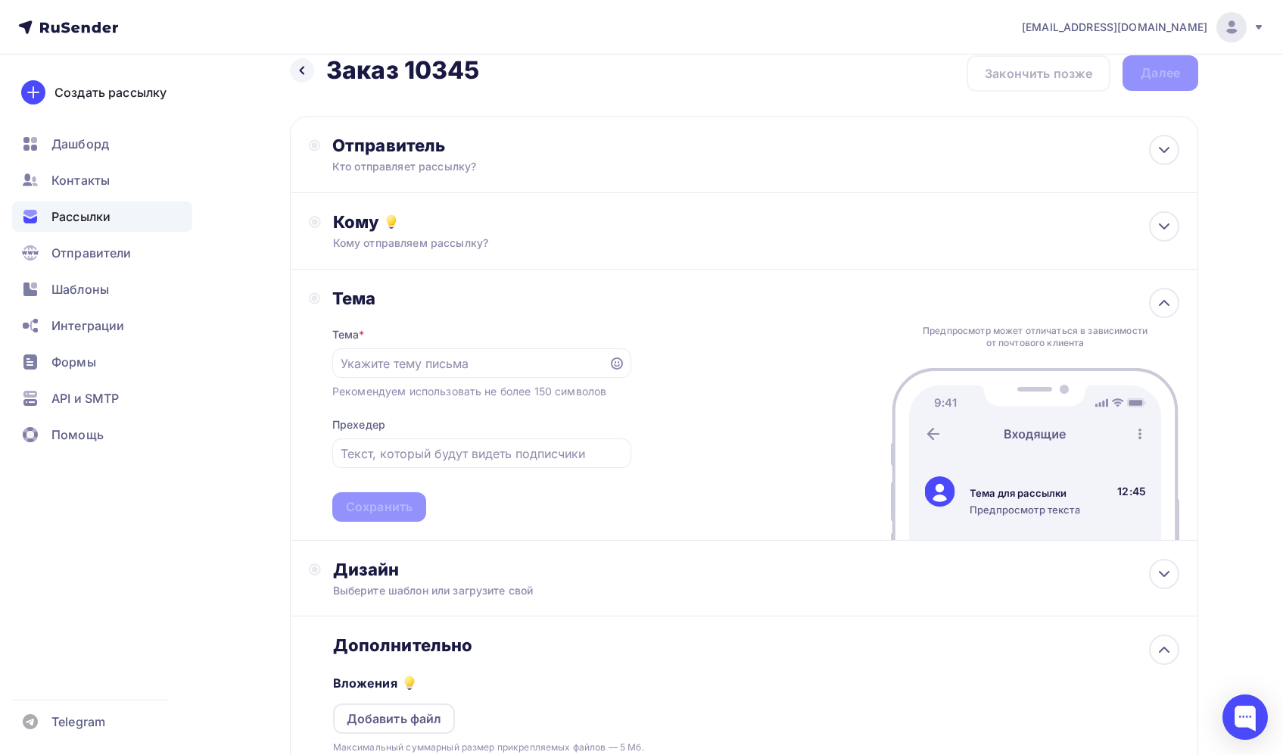
scroll to position [21, 0]
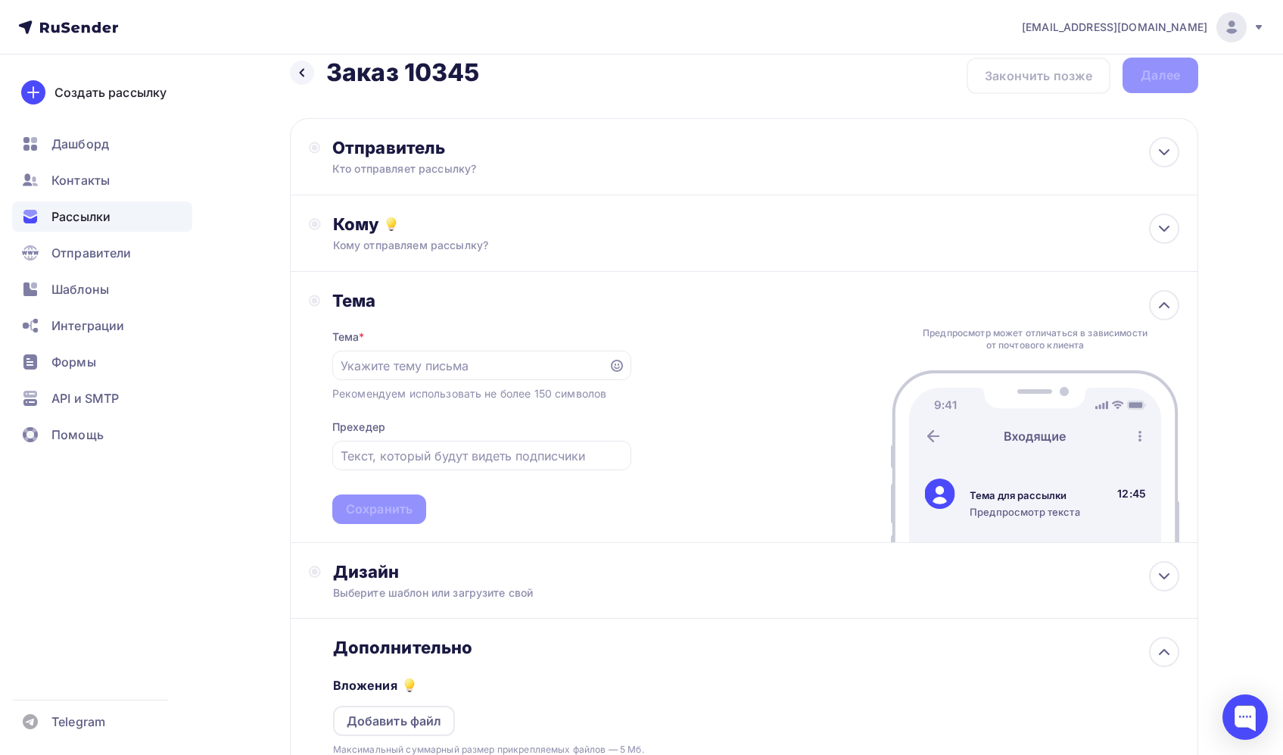
click at [414, 308] on div "Тема" at bounding box center [481, 300] width 299 height 21
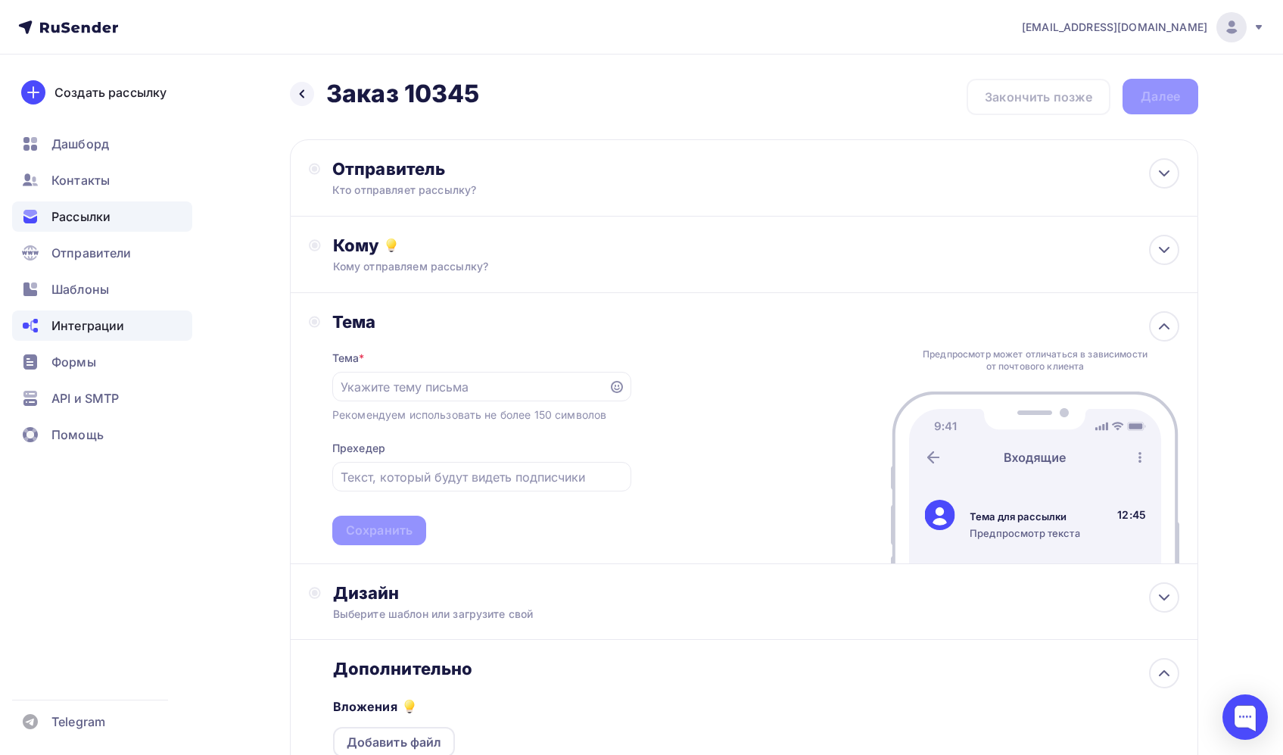
click at [107, 325] on span "Интеграции" at bounding box center [87, 325] width 73 height 18
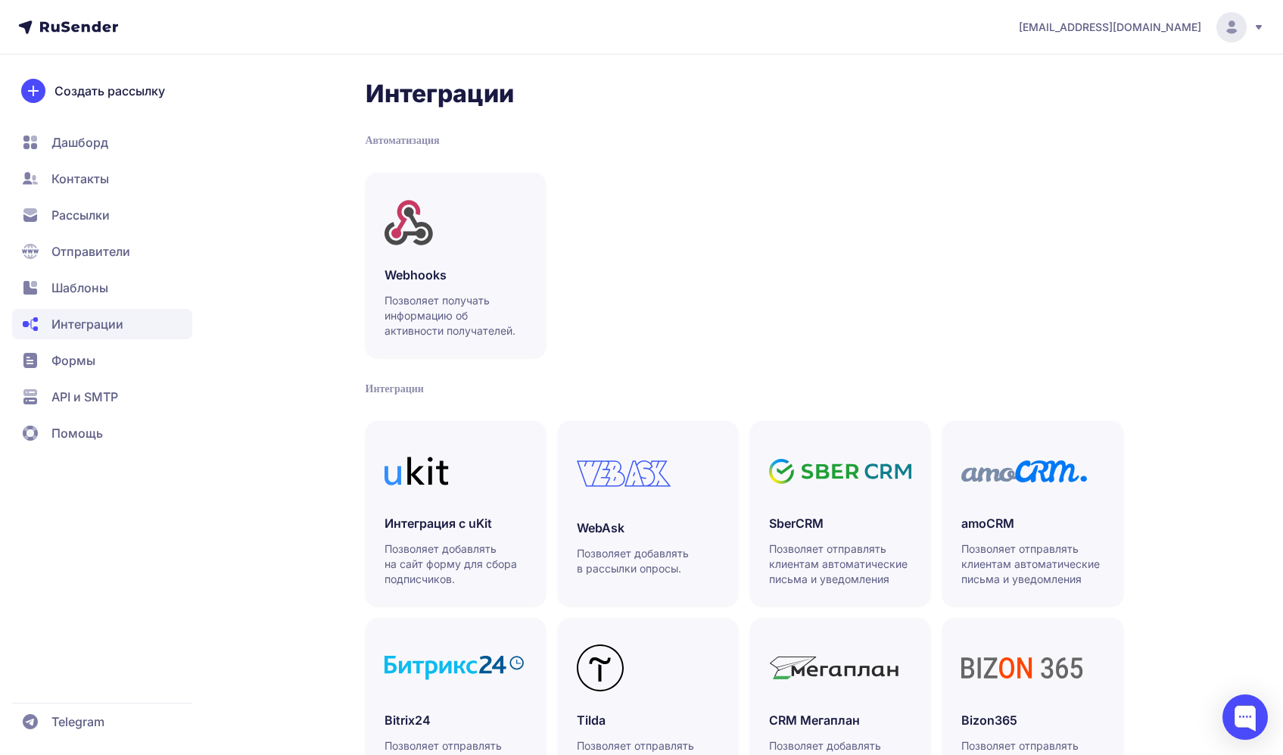
click at [104, 287] on span "Шаблоны" at bounding box center [79, 288] width 57 height 18
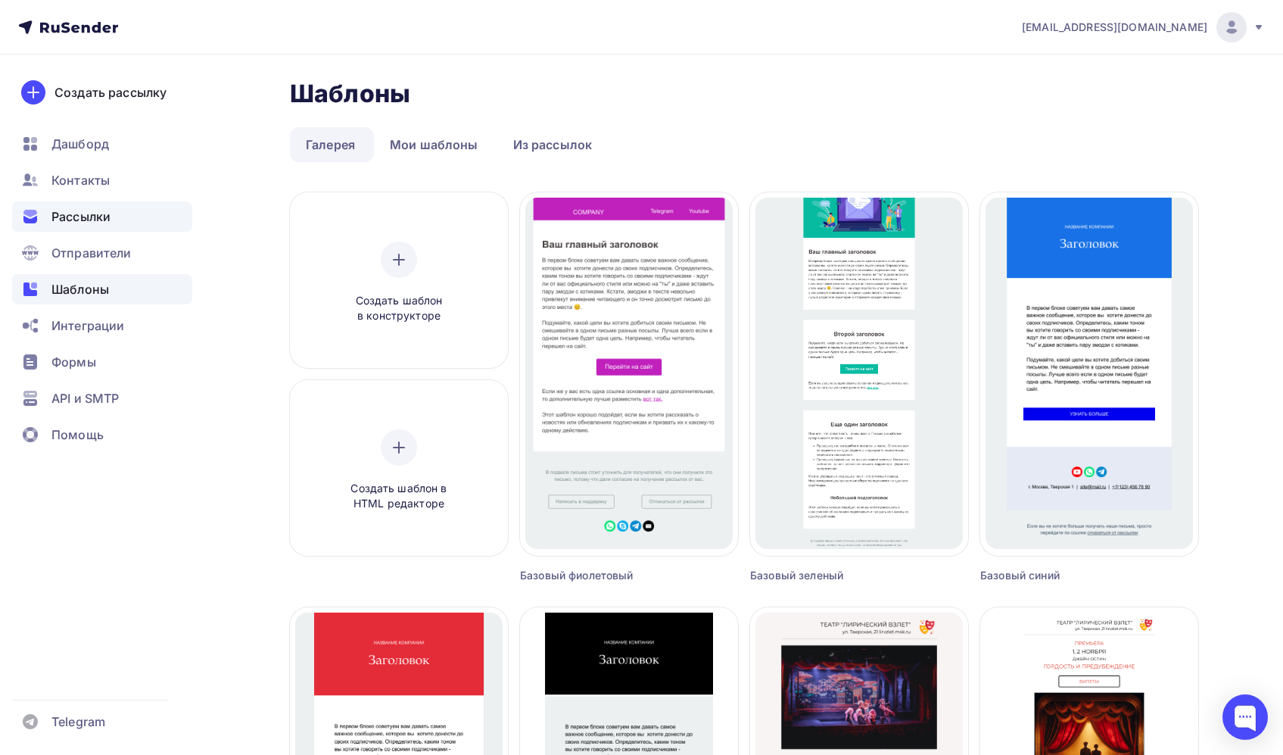
click at [104, 216] on span "Рассылки" at bounding box center [80, 216] width 59 height 18
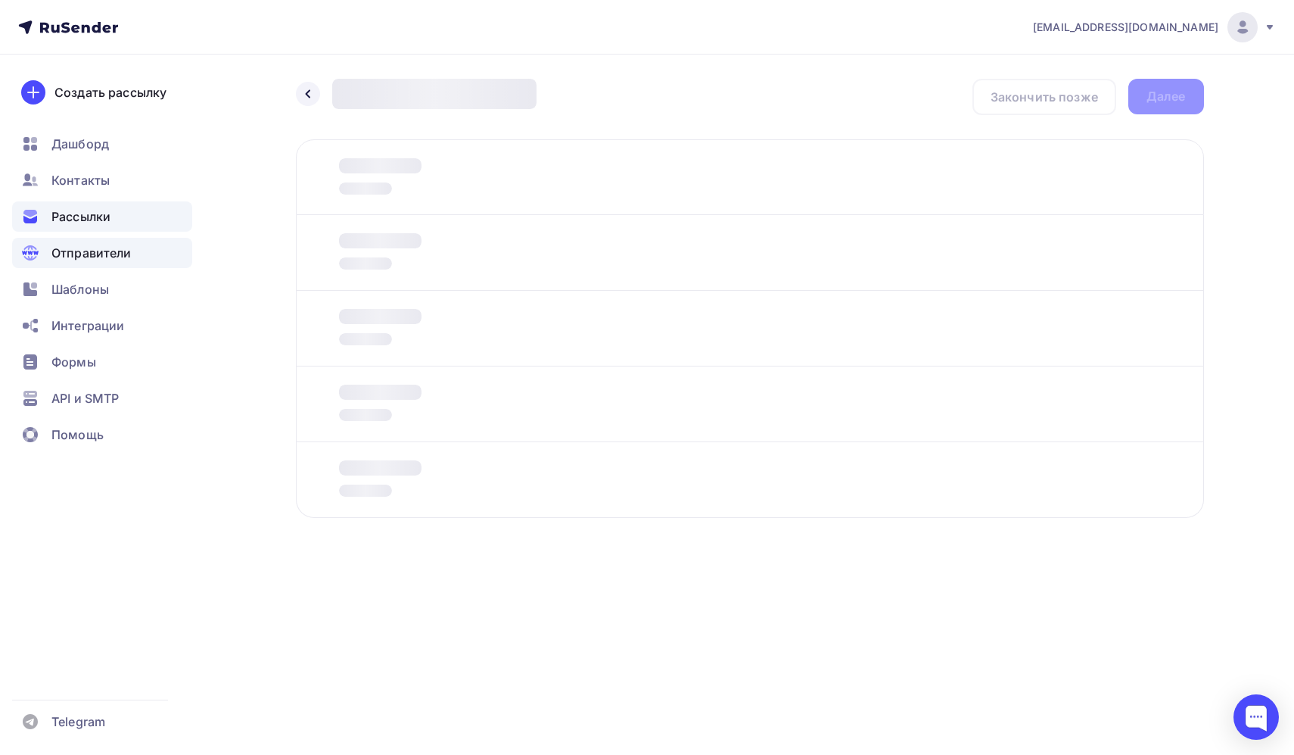
click at [95, 257] on span "Отправители" at bounding box center [91, 253] width 80 height 18
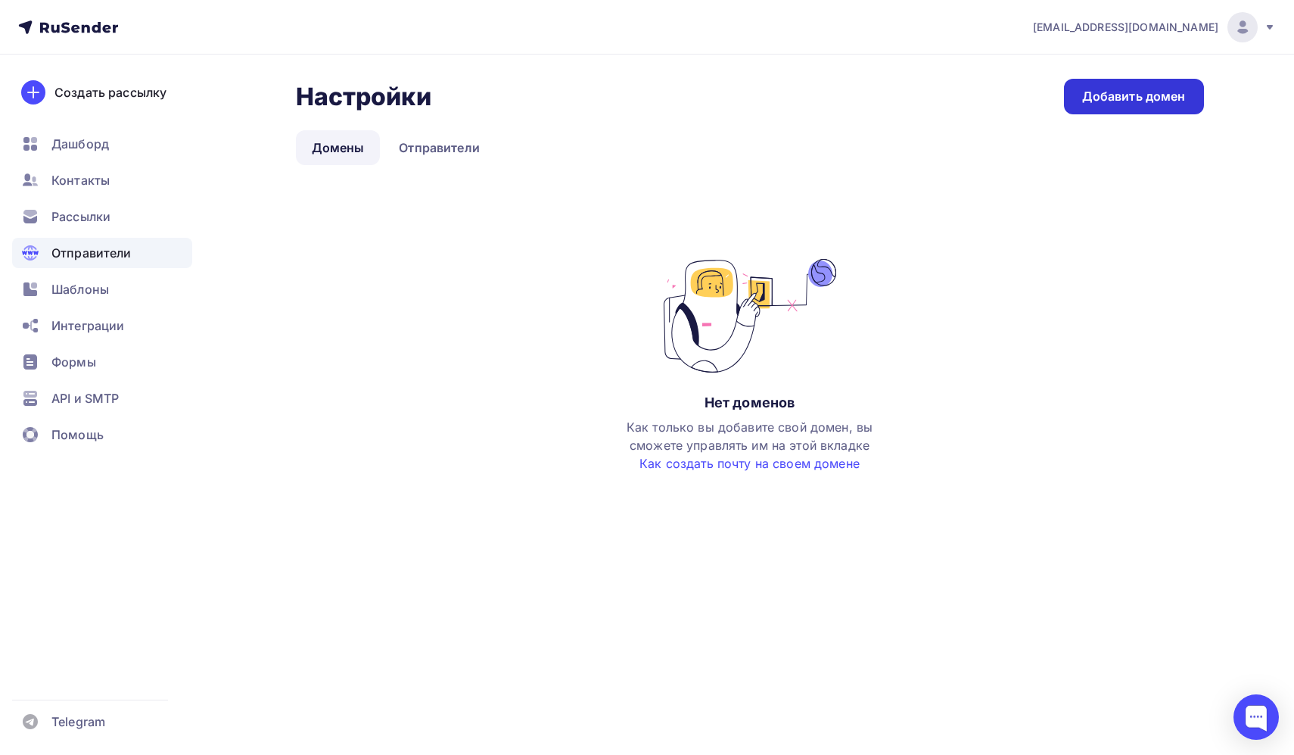
click at [1101, 101] on div "Добавить домен" at bounding box center [1134, 96] width 104 height 17
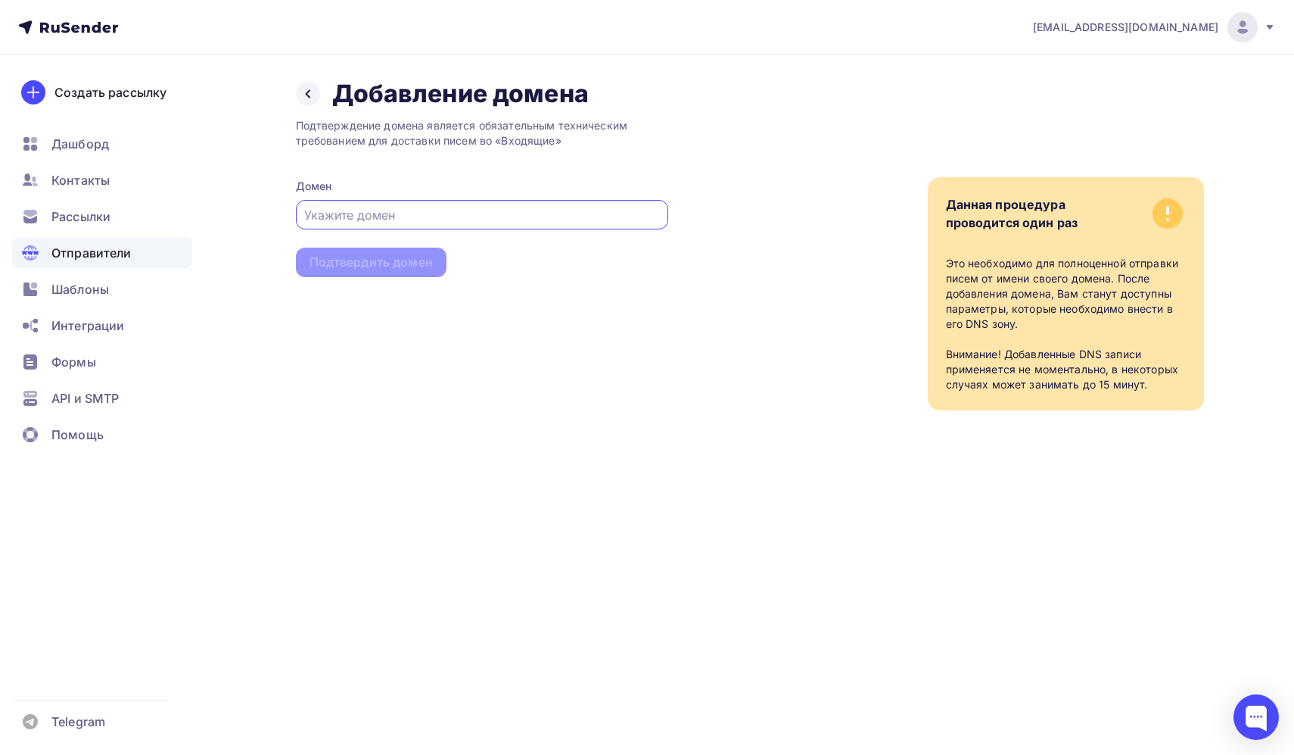
click at [444, 214] on input "text" at bounding box center [481, 215] width 355 height 18
type input "а"
type input "[DOMAIN_NAME]"
click at [424, 264] on div "Подтвердить домен" at bounding box center [371, 262] width 123 height 17
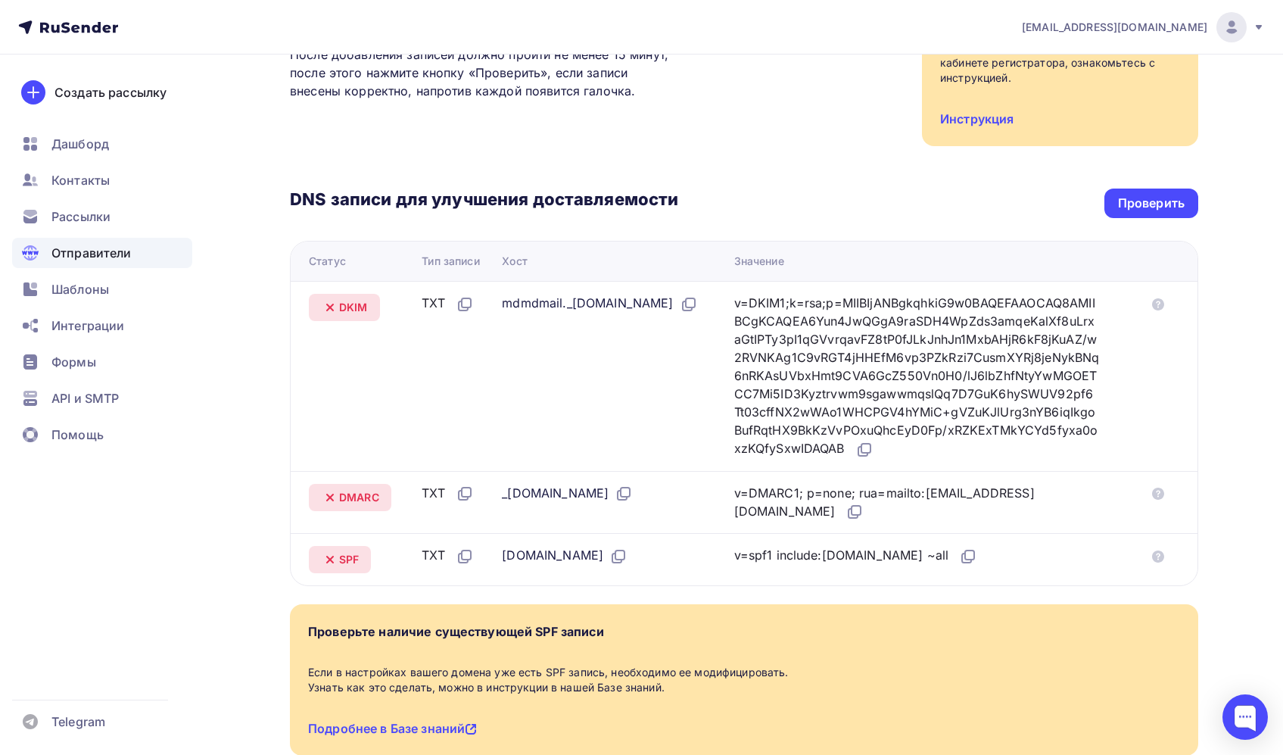
scroll to position [238, 0]
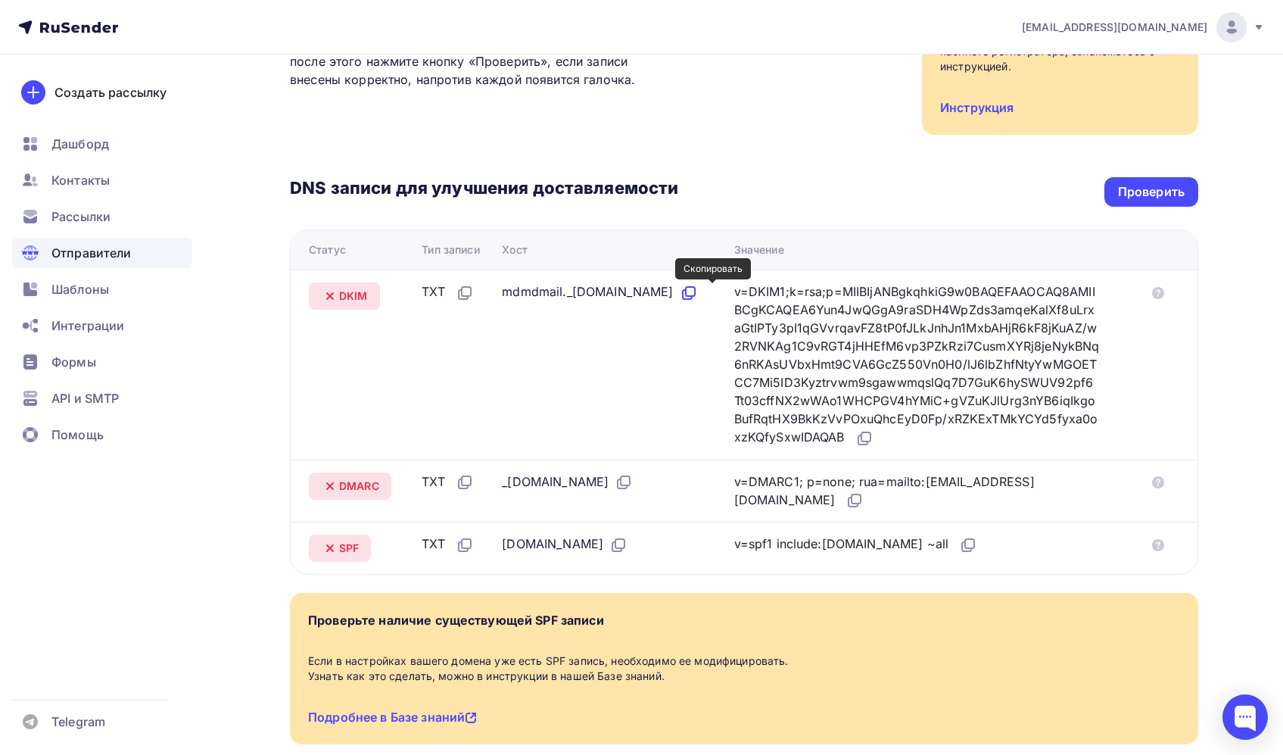
click at [698, 293] on icon at bounding box center [689, 293] width 18 height 18
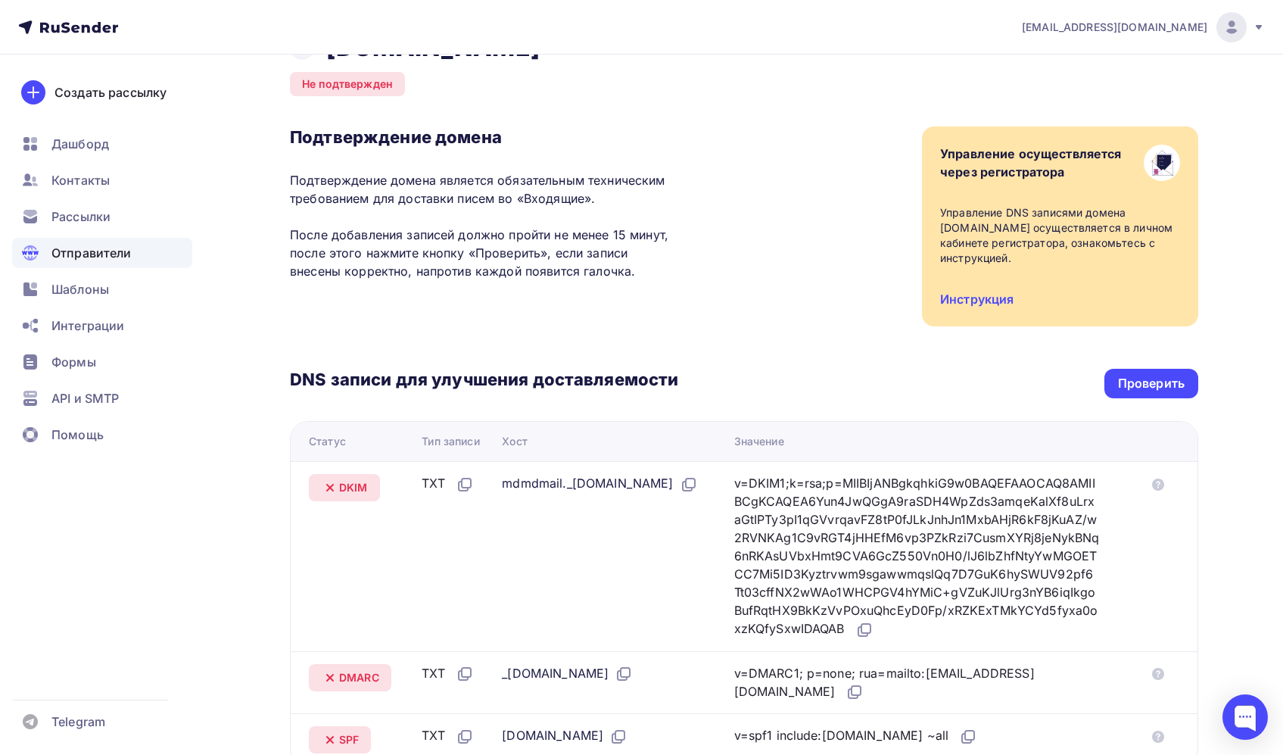
scroll to position [40, 0]
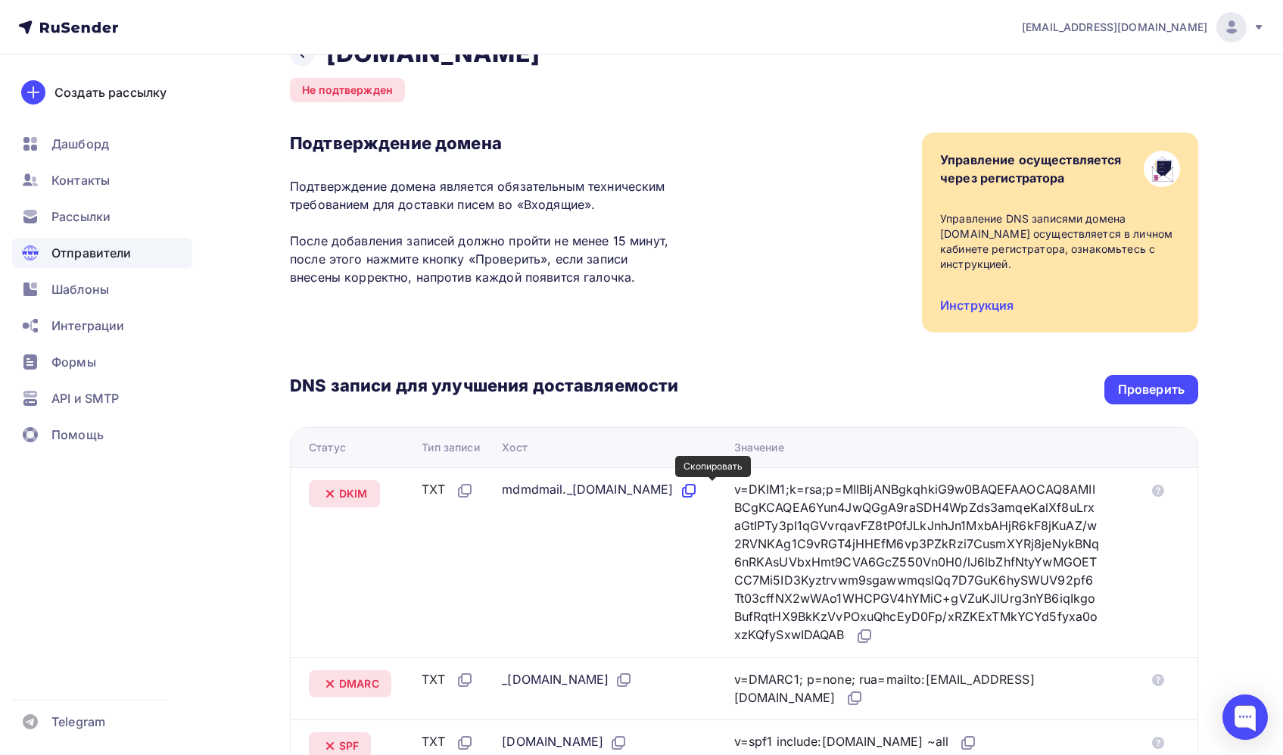
click at [698, 493] on icon at bounding box center [689, 490] width 18 height 18
click at [873, 628] on icon at bounding box center [864, 636] width 18 height 18
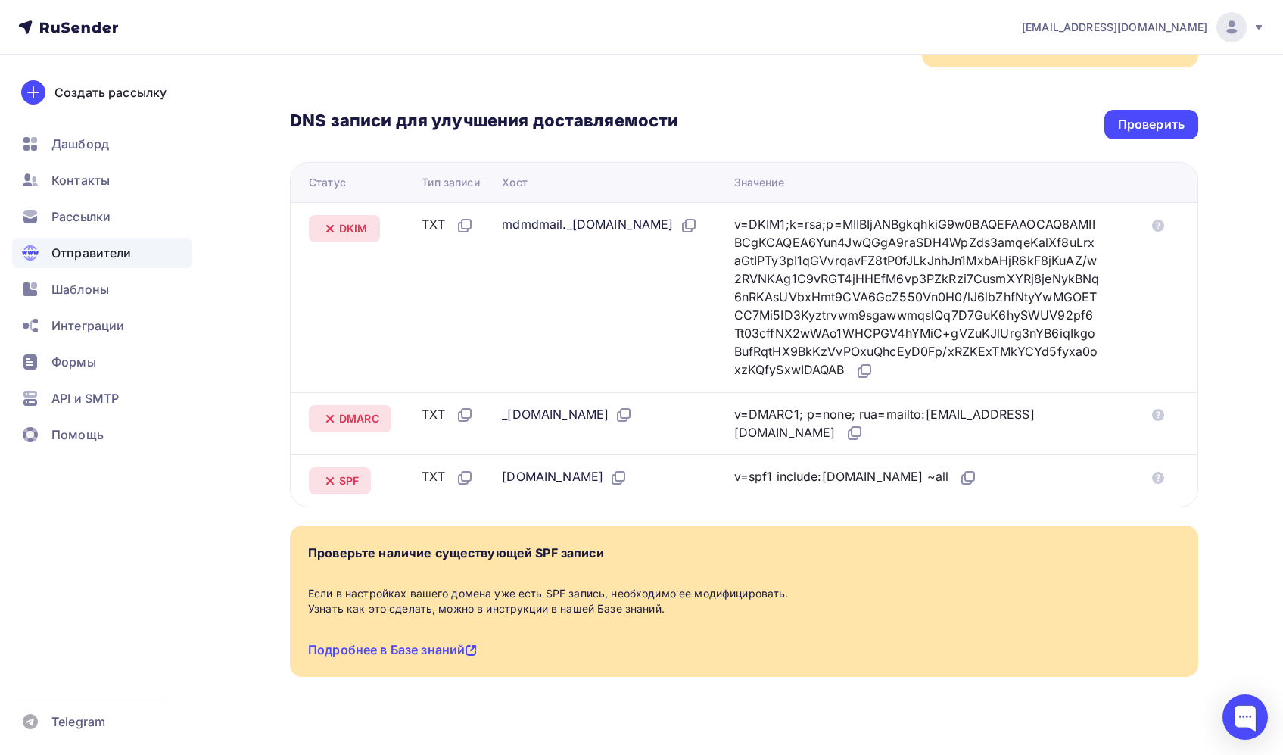
scroll to position [307, 0]
click at [626, 411] on icon at bounding box center [624, 413] width 18 height 18
click at [625, 414] on icon at bounding box center [624, 413] width 18 height 18
click at [845, 434] on icon at bounding box center [854, 431] width 18 height 18
click at [965, 477] on icon at bounding box center [969, 474] width 9 height 9
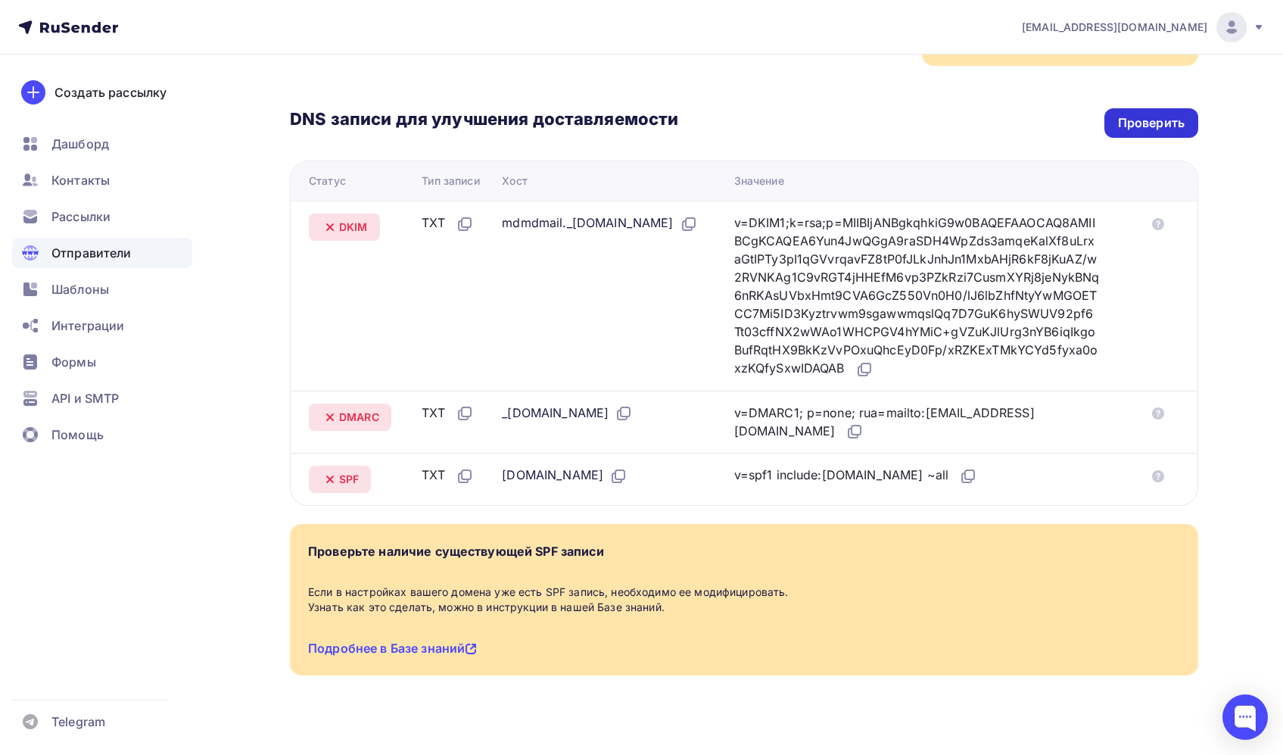
click at [1133, 126] on div "Проверить" at bounding box center [1151, 122] width 67 height 17
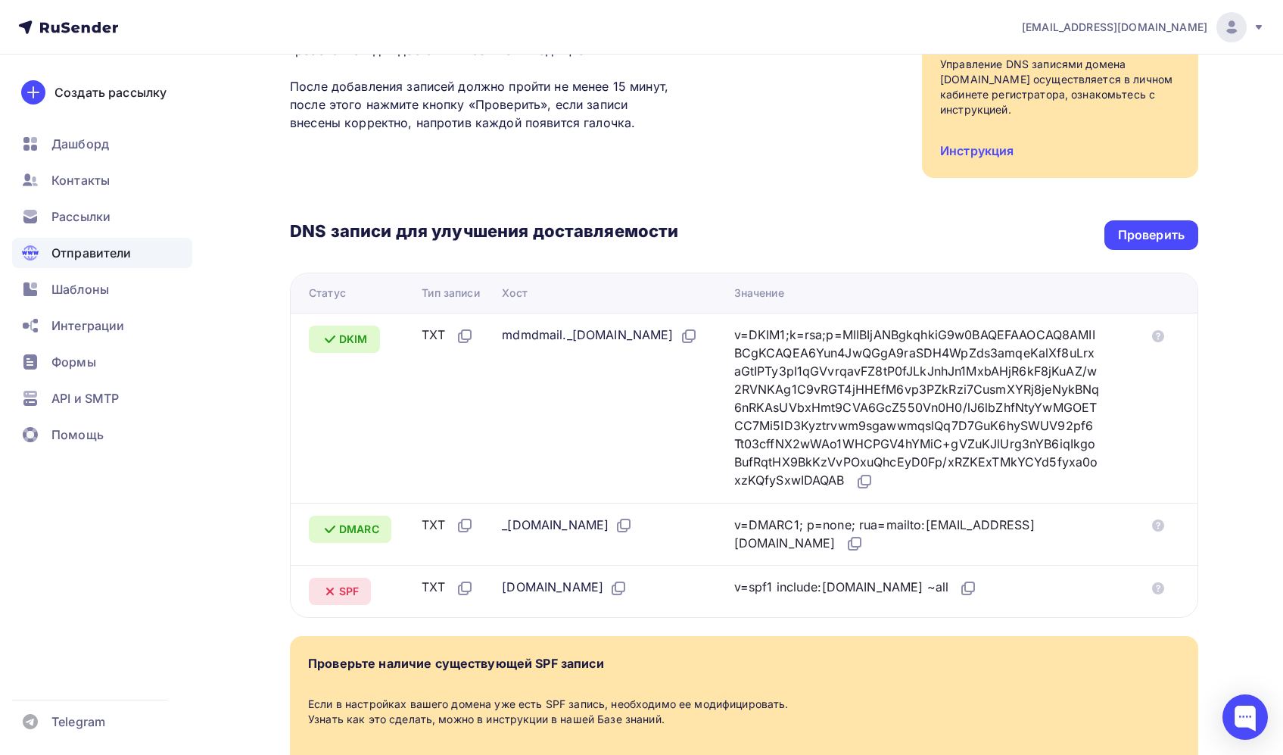
scroll to position [211, 0]
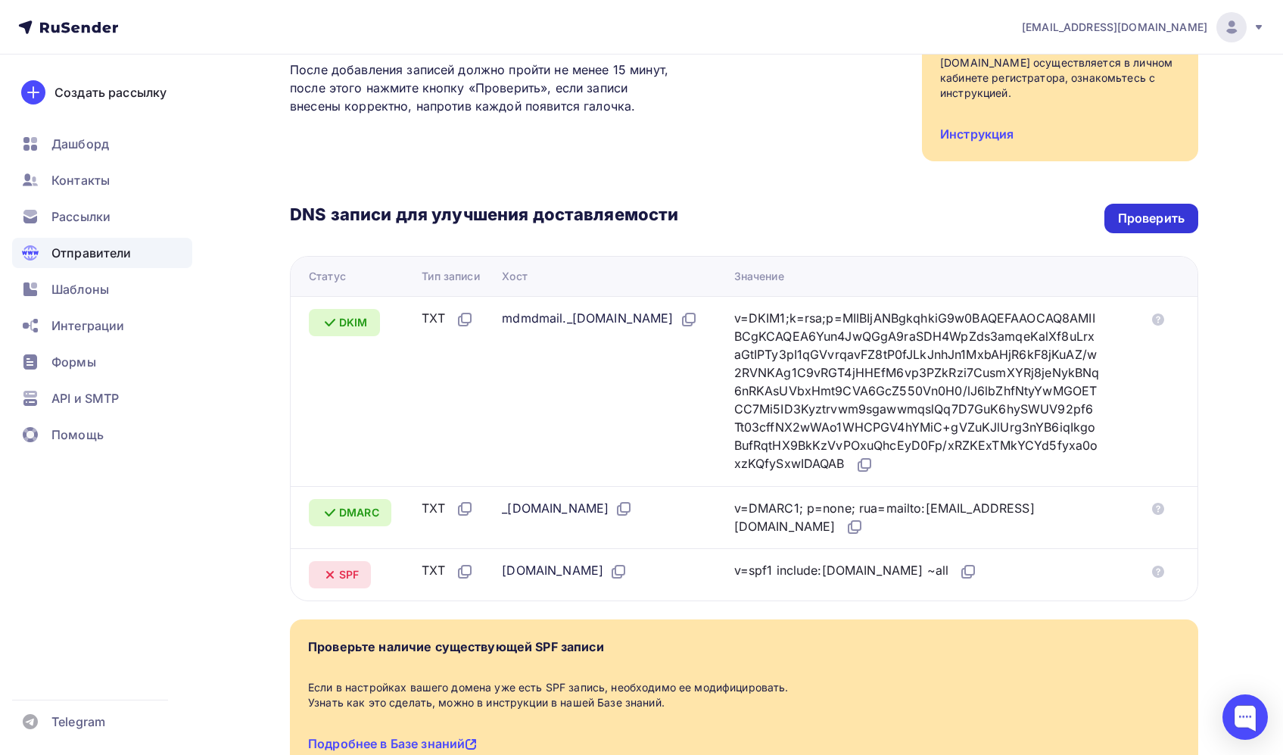
click at [1141, 231] on div "Проверить" at bounding box center [1151, 219] width 94 height 30
click at [123, 405] on div "API и SMTP" at bounding box center [102, 398] width 180 height 30
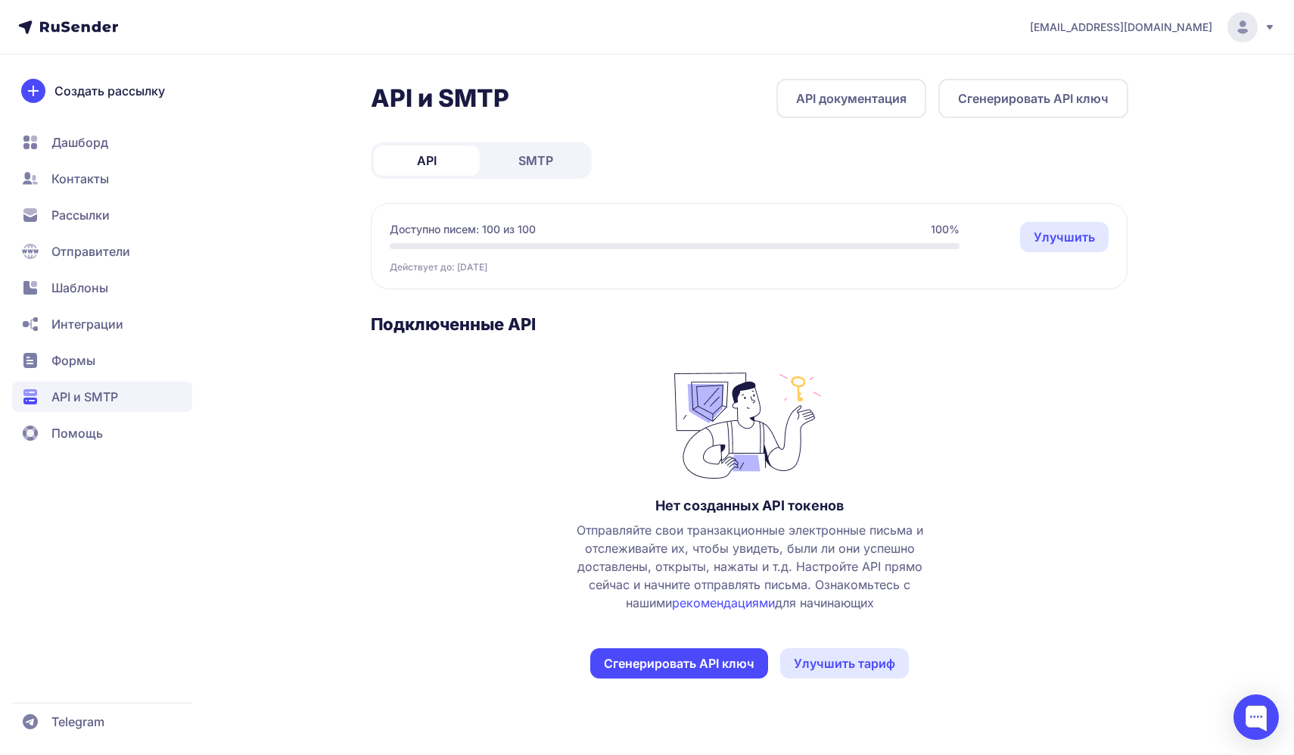
click at [103, 320] on span "Интеграции" at bounding box center [87, 324] width 72 height 18
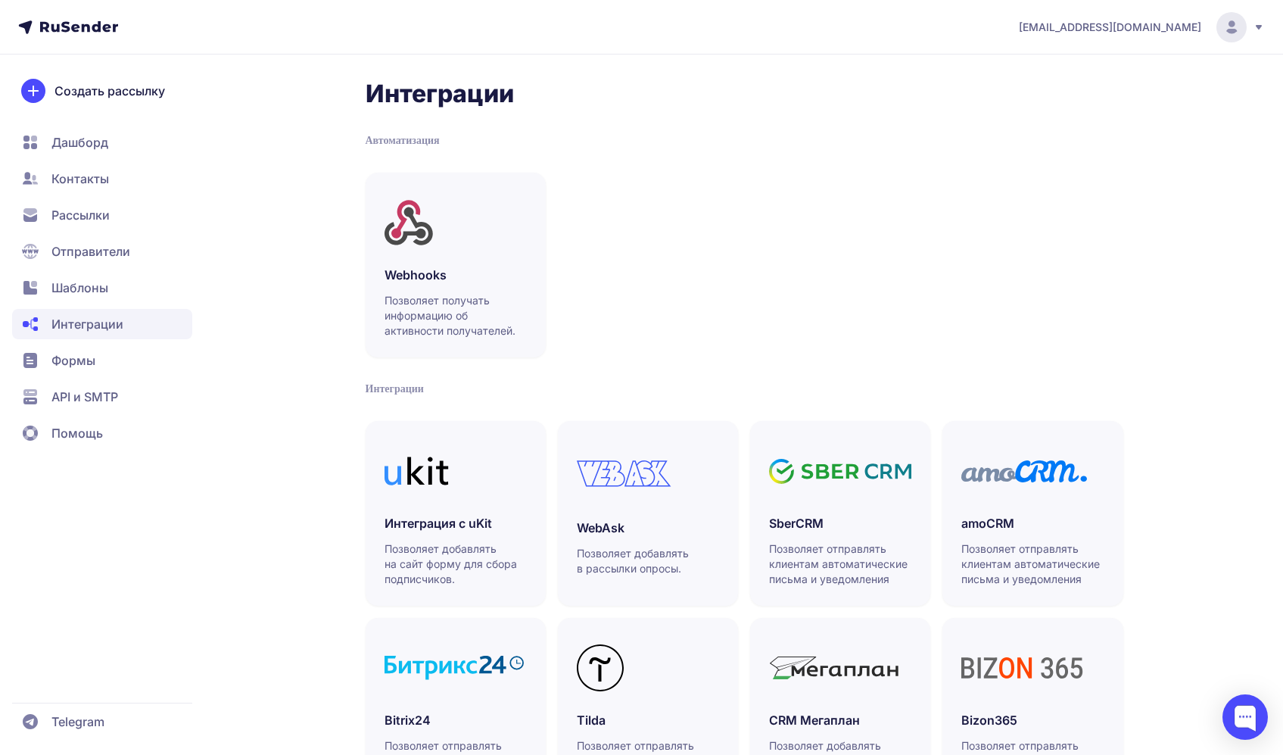
click at [109, 246] on span "Отправители" at bounding box center [90, 251] width 79 height 18
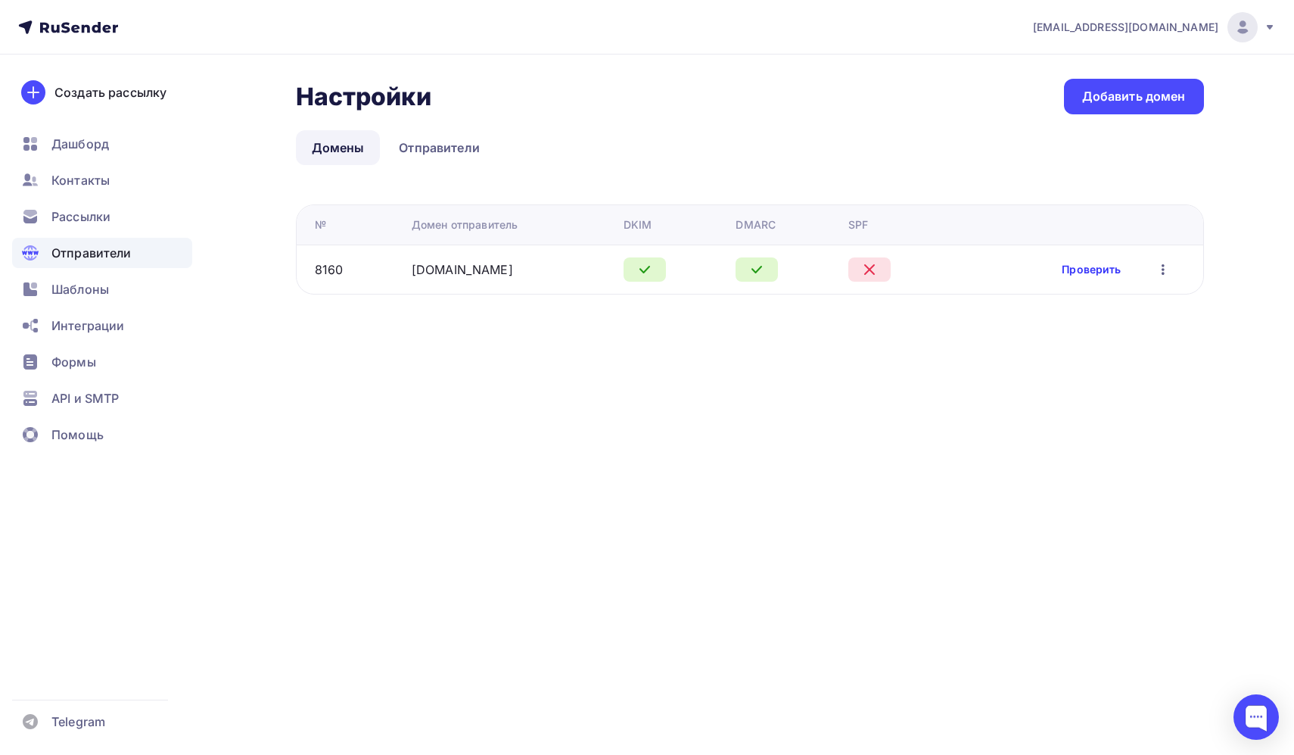
click at [1083, 275] on link "Проверить" at bounding box center [1091, 269] width 59 height 15
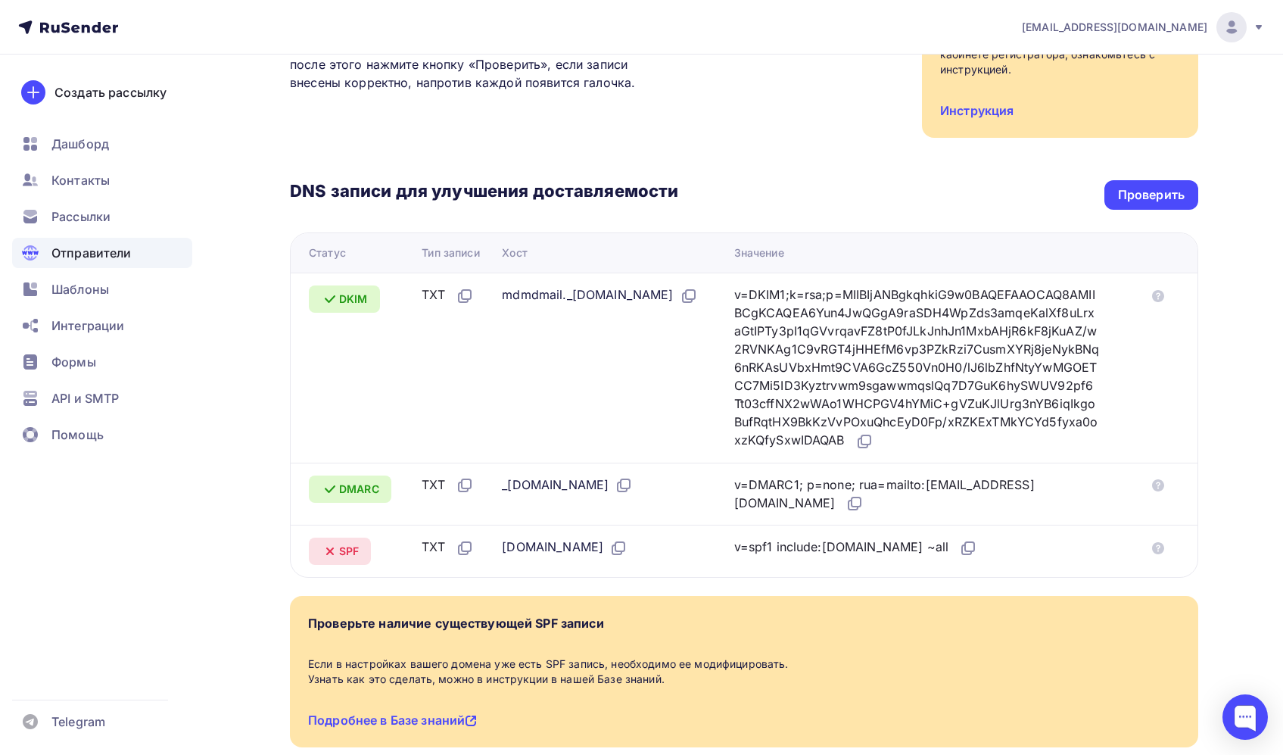
scroll to position [241, 0]
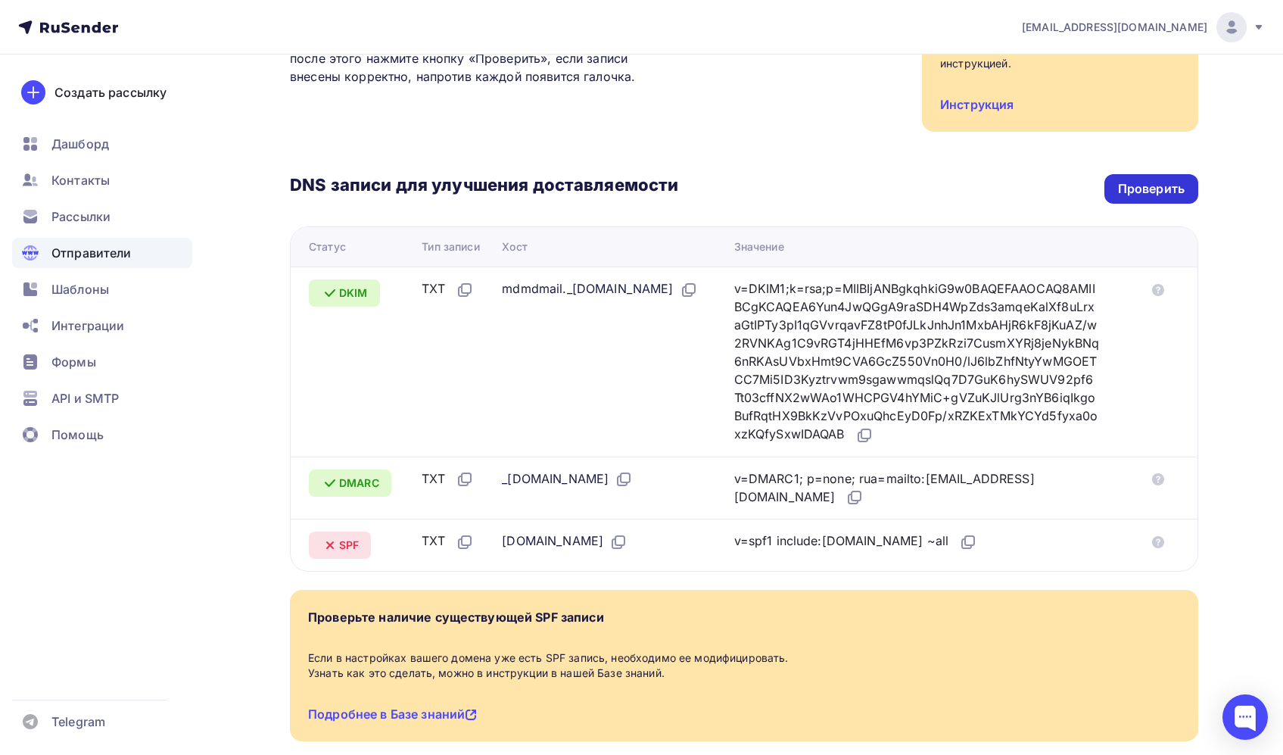
click at [1146, 182] on div "Проверить" at bounding box center [1151, 188] width 67 height 17
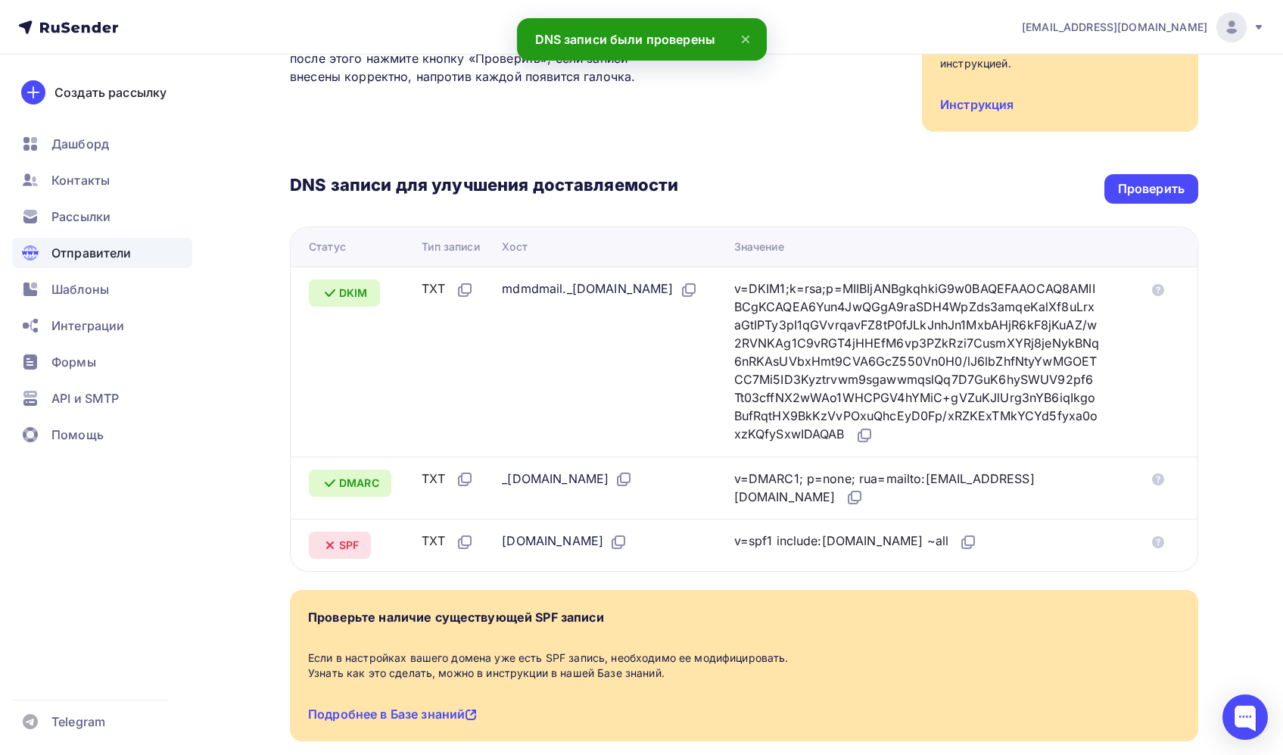
click at [286, 160] on div "Назад [DOMAIN_NAME] Не подтвержден Подтверждение домена Подтверждение домена яв…" at bounding box center [641, 326] width 1240 height 1025
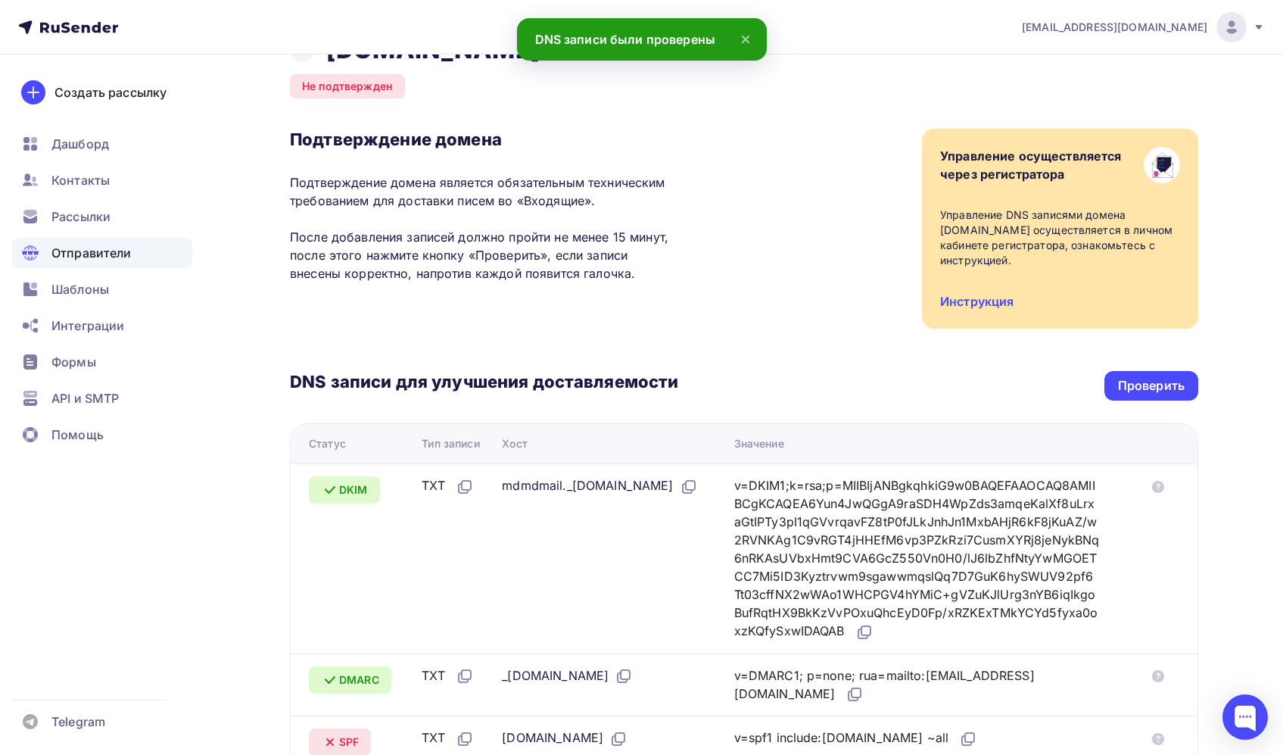
scroll to position [0, 0]
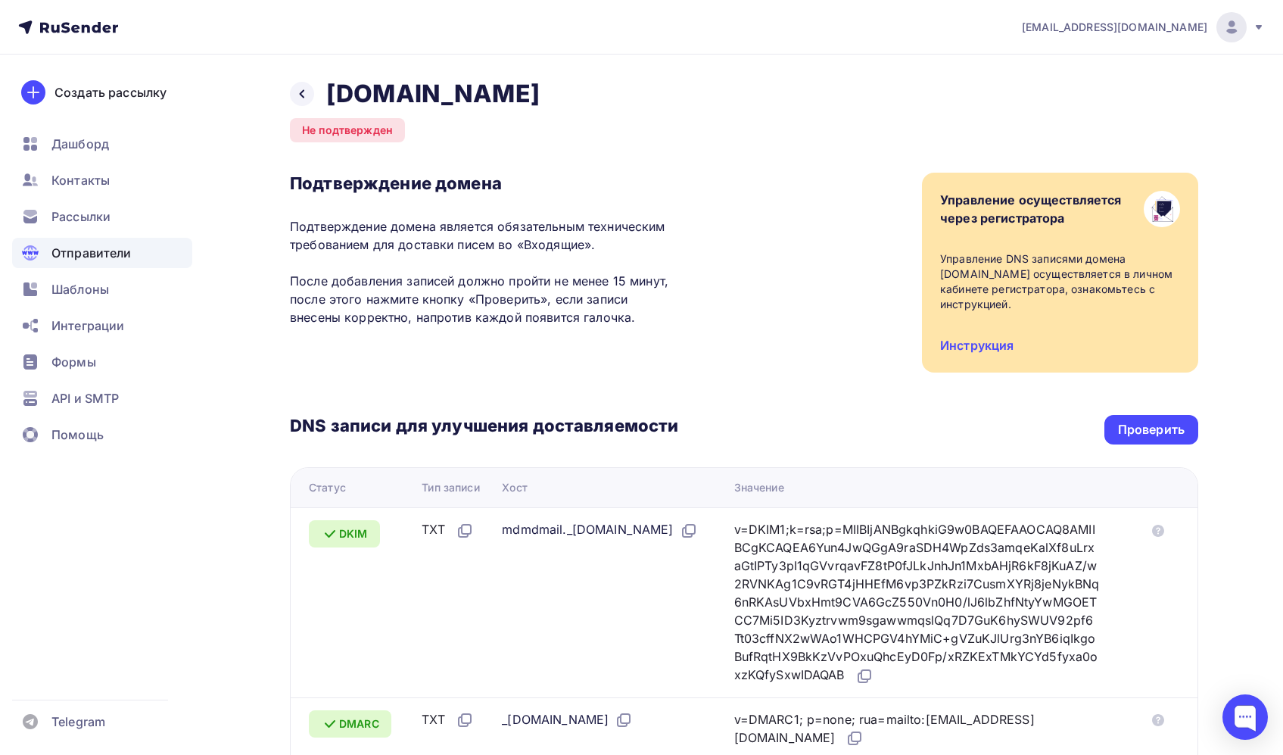
click at [352, 188] on h3 "Подтверждение домена" at bounding box center [484, 183] width 388 height 21
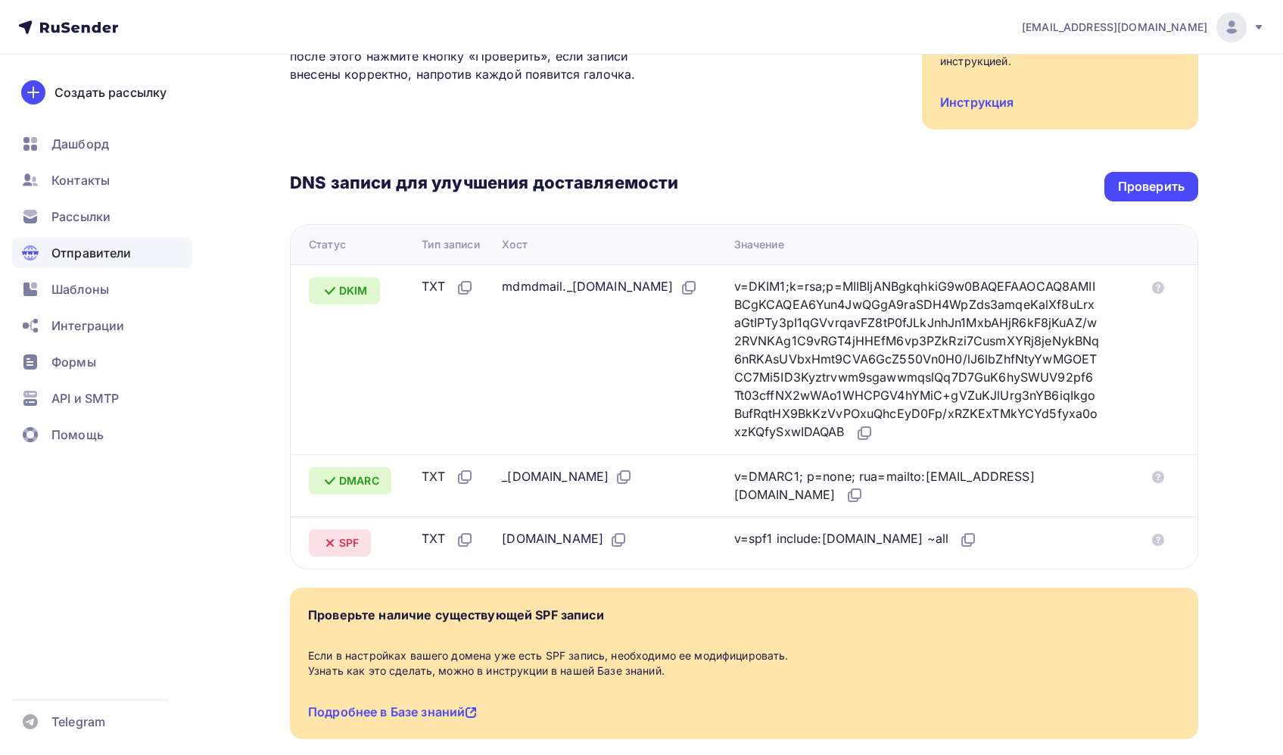
scroll to position [269, 0]
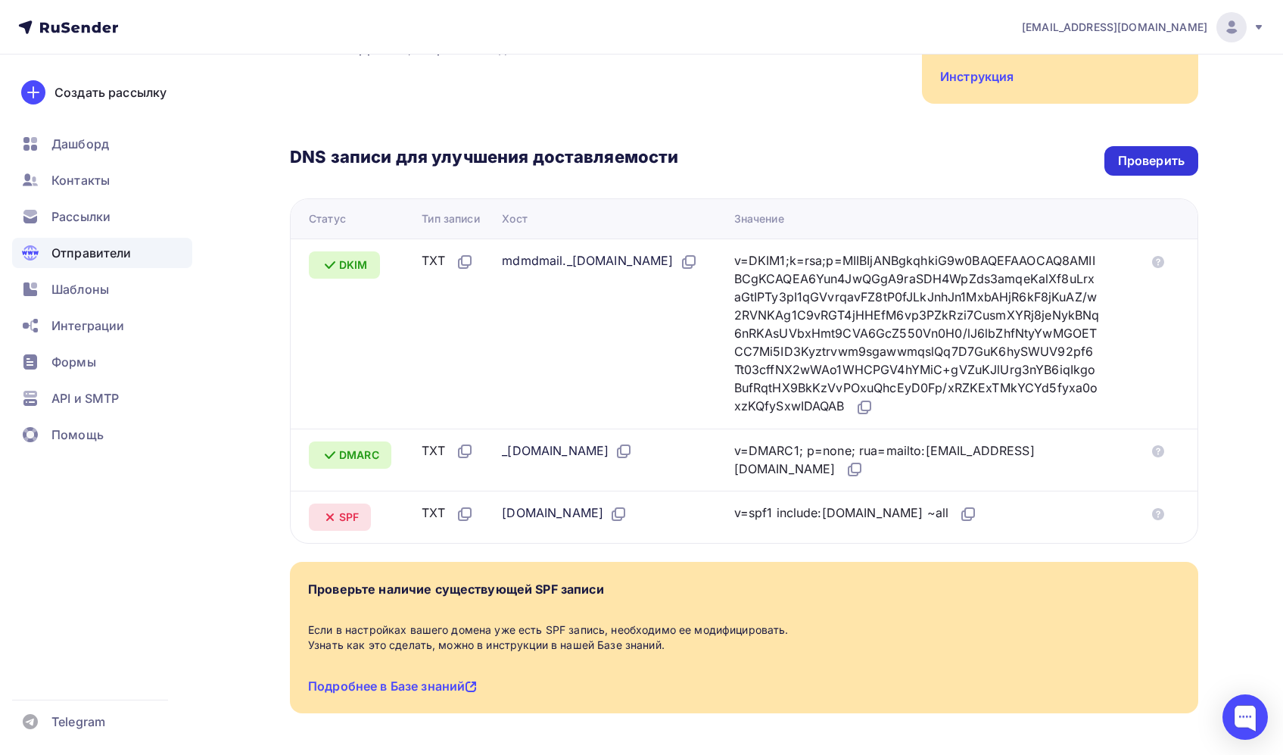
click at [1114, 157] on div "Проверить" at bounding box center [1151, 161] width 94 height 30
click at [265, 317] on div "Назад [DOMAIN_NAME] Не подтвержден Подтверждение домена Подтверждение домена яв…" at bounding box center [641, 298] width 1240 height 1025
click at [259, 300] on div "Назад [DOMAIN_NAME] Не подтвержден Подтверждение домена Подтверждение домена яв…" at bounding box center [641, 298] width 1240 height 1025
click at [258, 310] on div "Назад [DOMAIN_NAME] Не подтвержден Подтверждение домена Подтверждение домена яв…" at bounding box center [641, 298] width 1240 height 1025
click at [756, 61] on div "Подтверждение домена Подтверждение домена является обязательным техническим тре…" at bounding box center [744, 4] width 908 height 200
